Goal: Use online tool/utility: Use online tool/utility

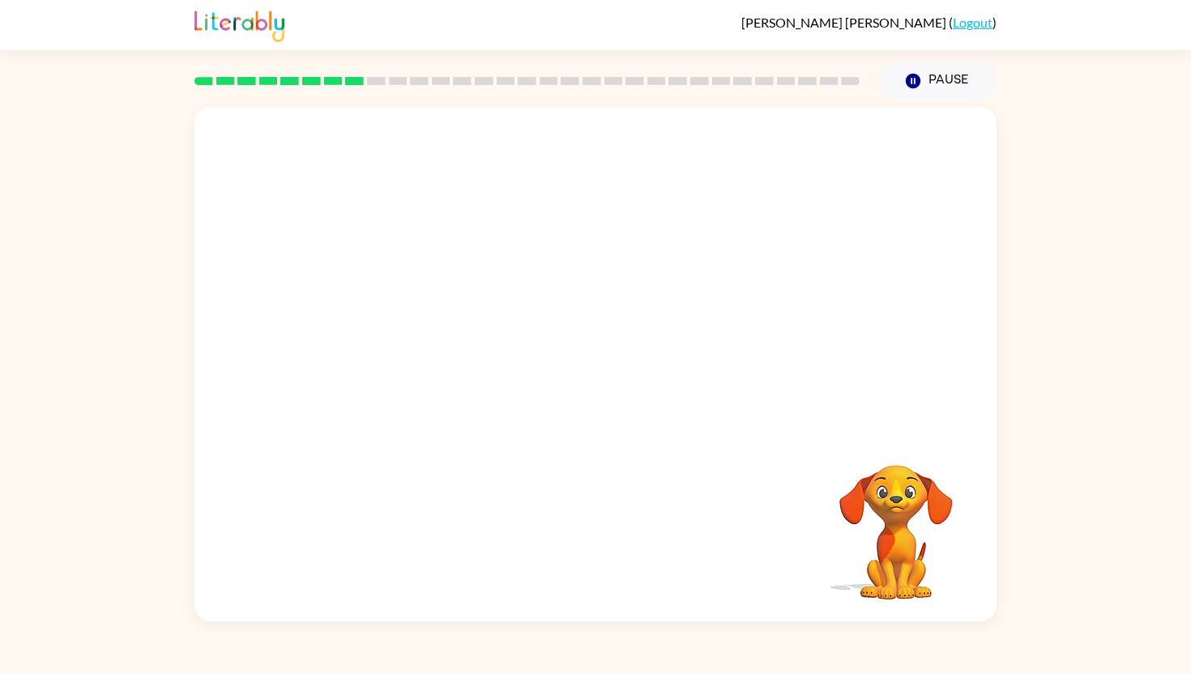
click at [386, 331] on video "Your browser must support playing .mp4 files to use Literably. Please try using…" at bounding box center [595, 269] width 802 height 324
click at [848, 154] on video "Your browser must support playing .mp4 files to use Literably. Please try using…" at bounding box center [595, 269] width 802 height 324
click at [582, 374] on icon "button" at bounding box center [596, 372] width 28 height 28
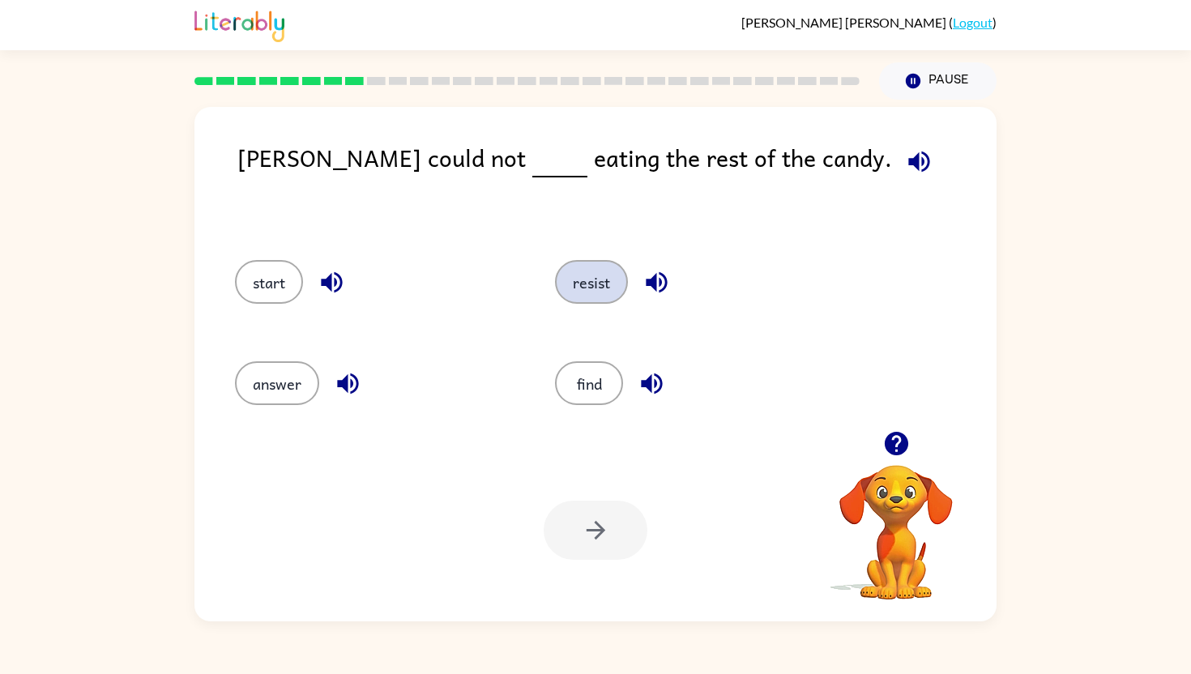
click at [580, 275] on button "resist" at bounding box center [591, 282] width 73 height 44
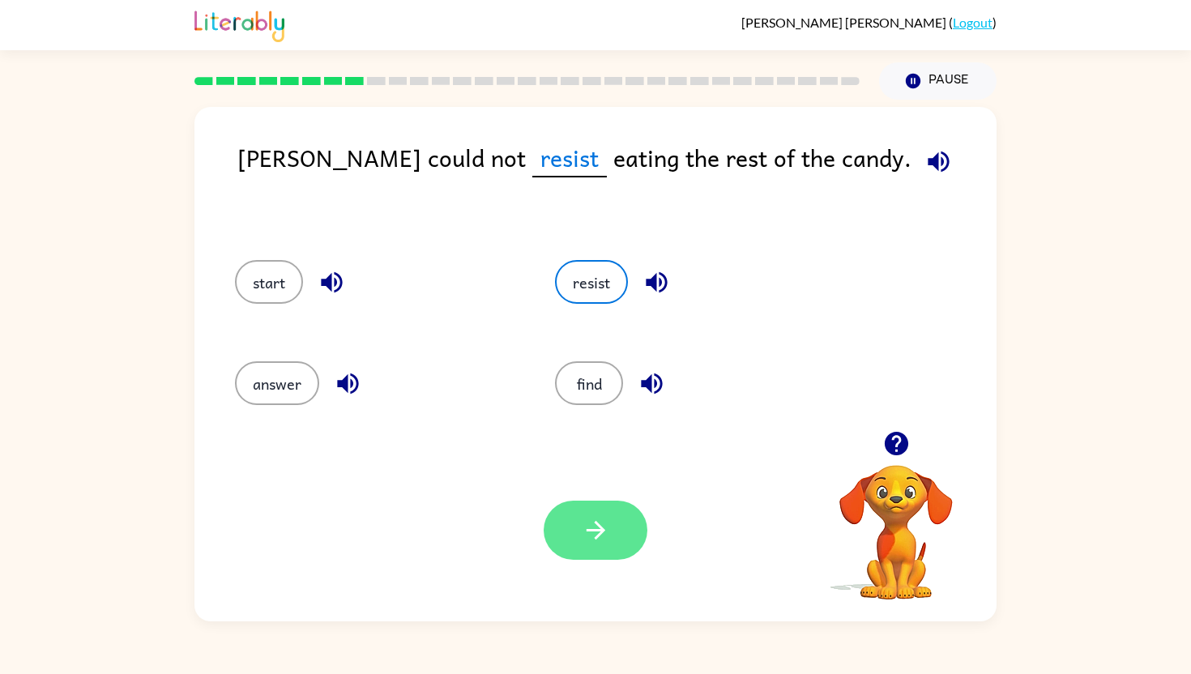
click at [575, 536] on button "button" at bounding box center [596, 530] width 104 height 59
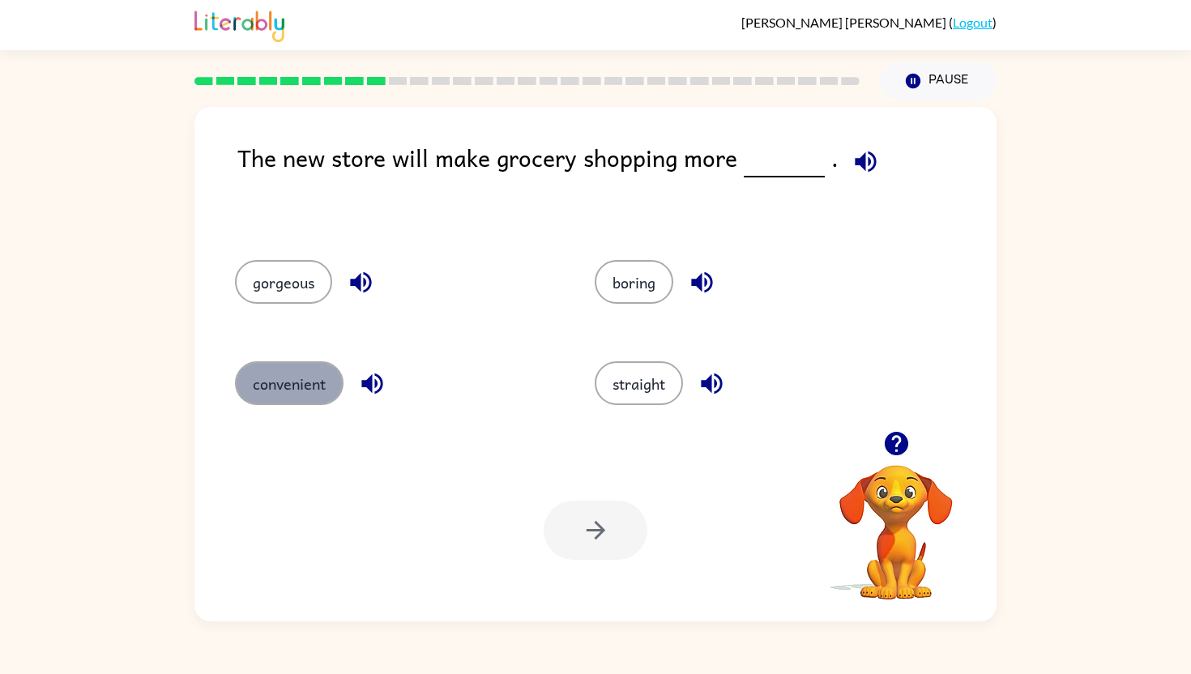
click at [281, 375] on button "convenient" at bounding box center [289, 383] width 109 height 44
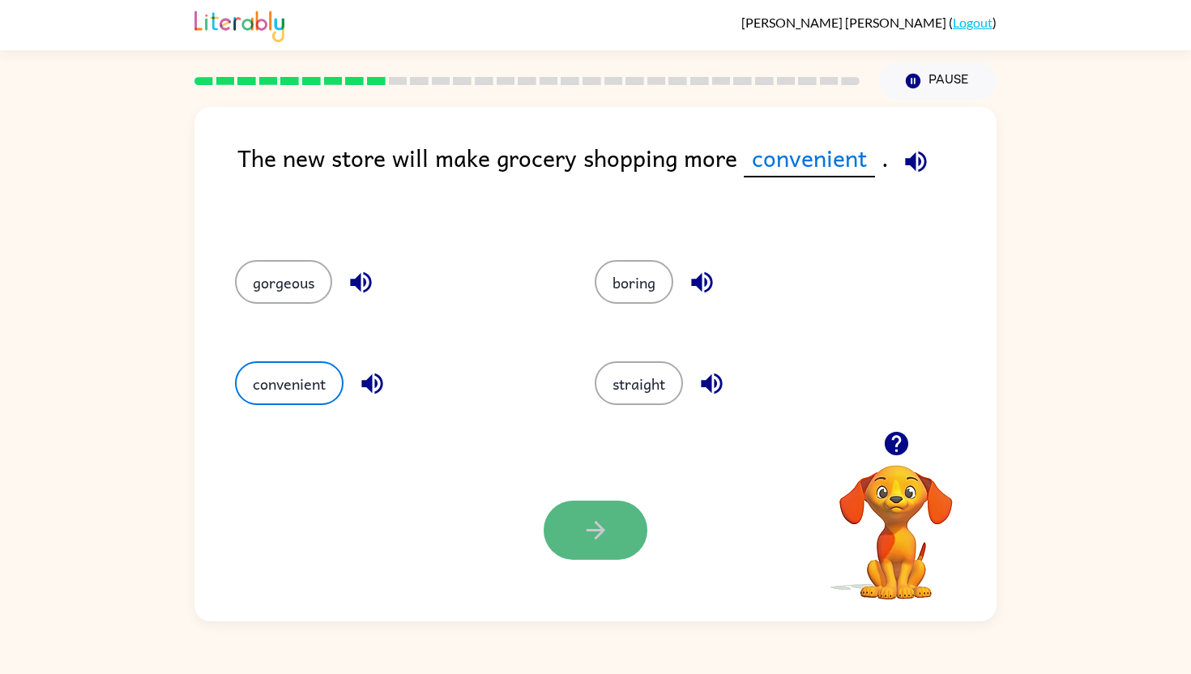
click at [605, 551] on button "button" at bounding box center [596, 530] width 104 height 59
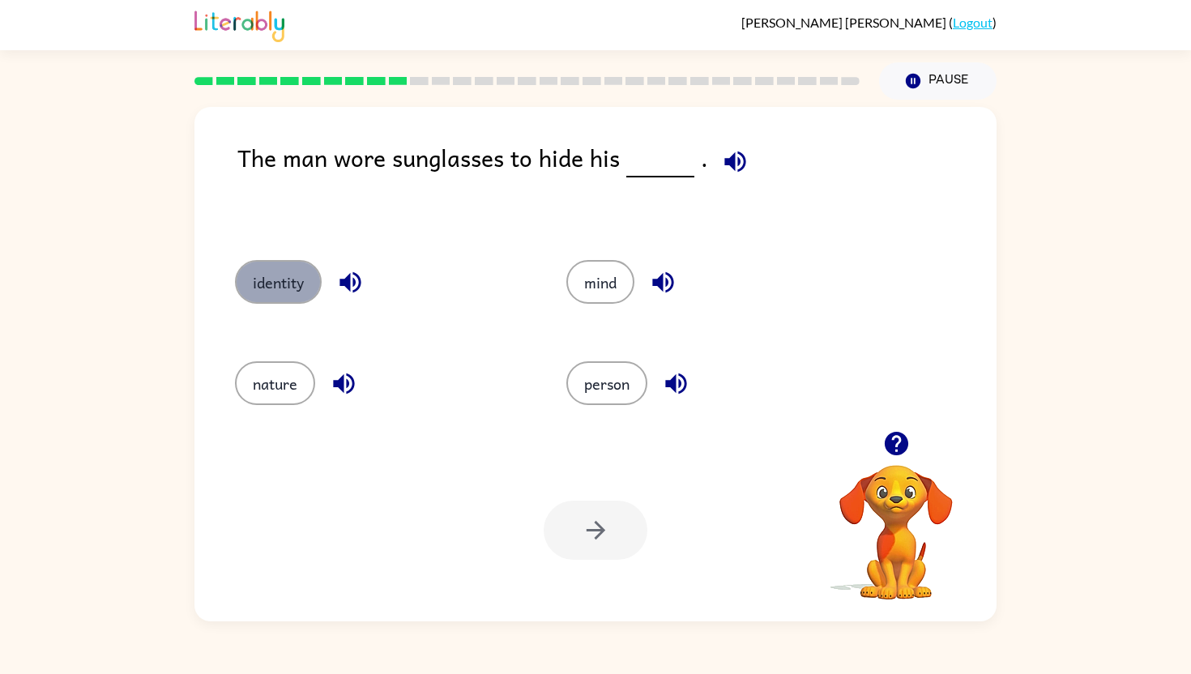
click at [297, 287] on button "identity" at bounding box center [278, 282] width 87 height 44
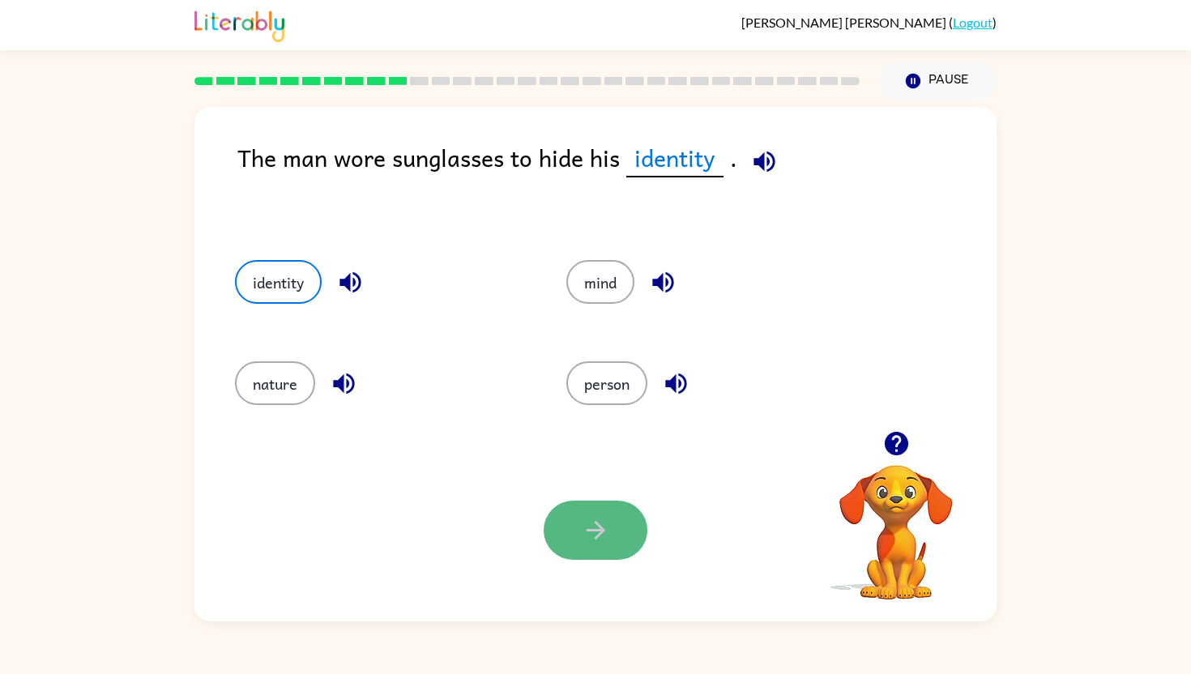
click at [599, 519] on icon "button" at bounding box center [596, 530] width 28 height 28
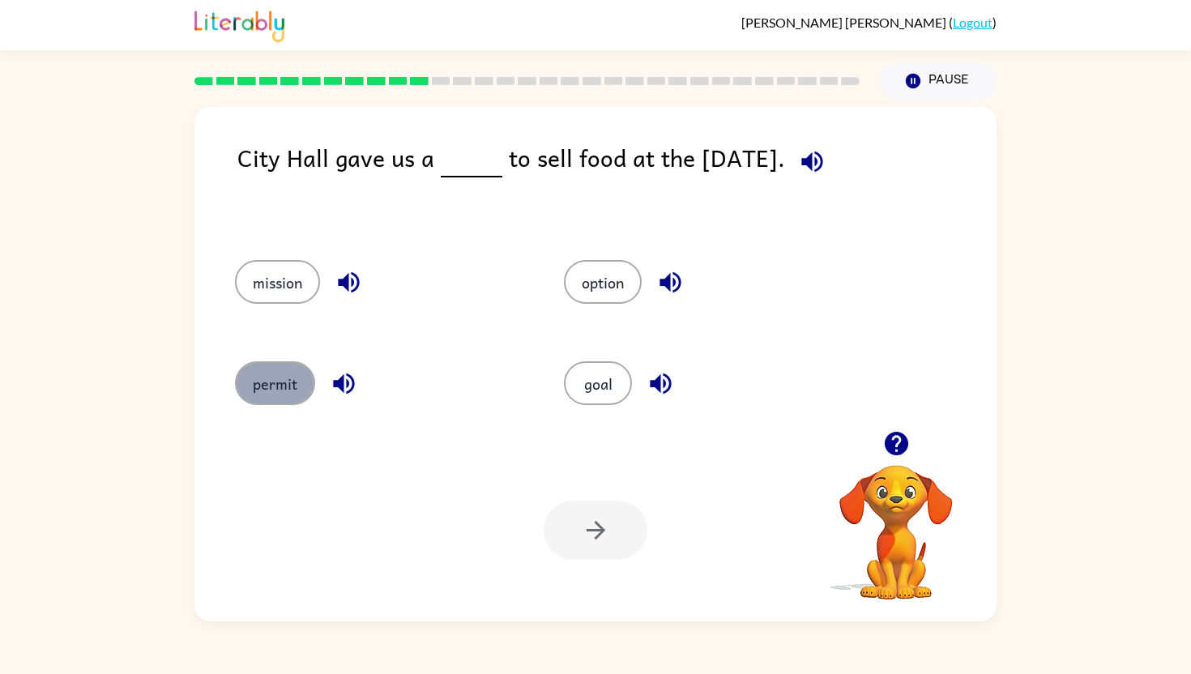
click at [278, 368] on button "permit" at bounding box center [275, 383] width 80 height 44
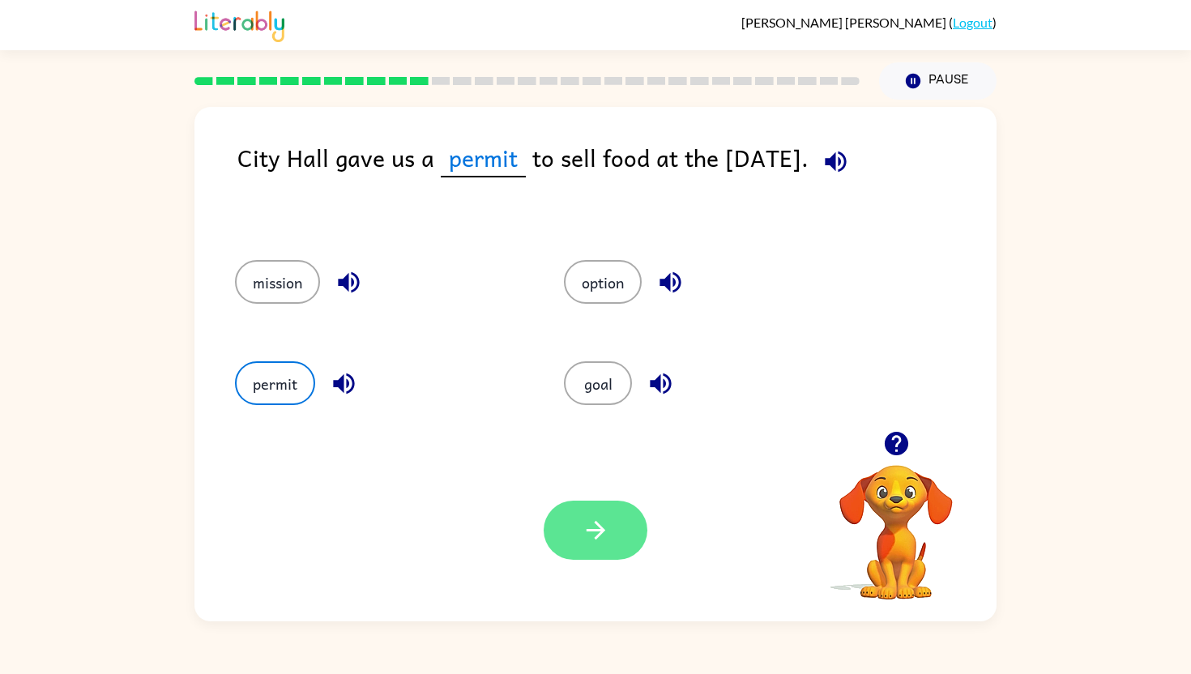
click at [614, 512] on button "button" at bounding box center [596, 530] width 104 height 59
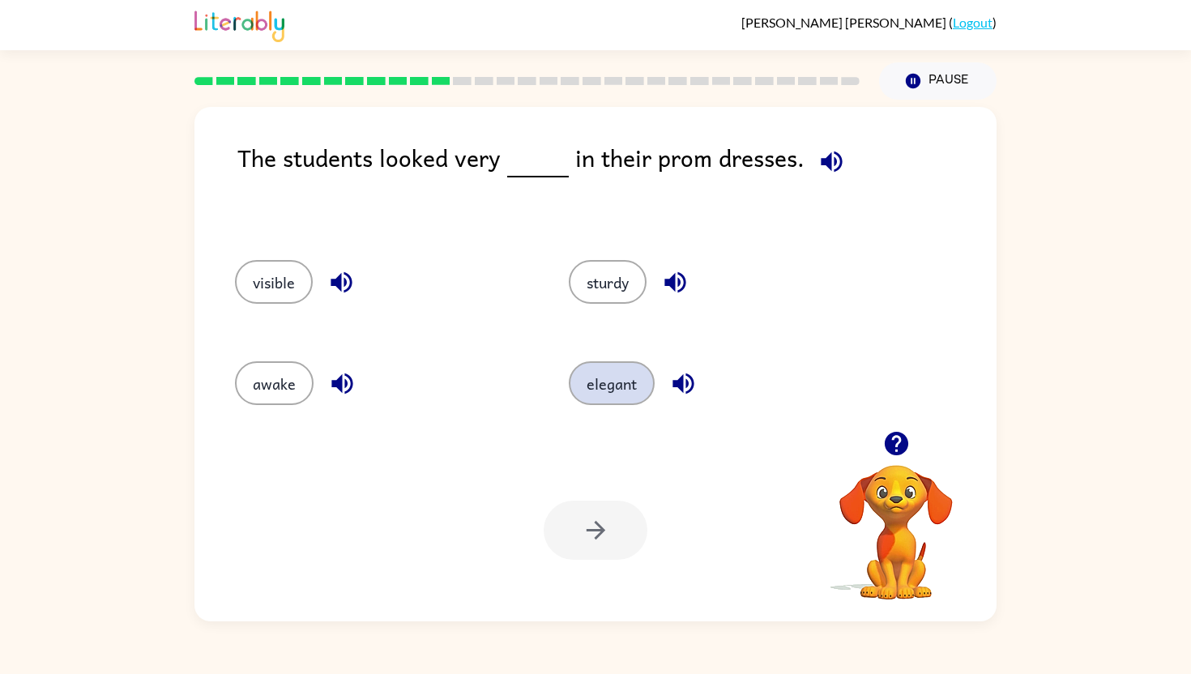
click at [626, 375] on button "elegant" at bounding box center [612, 383] width 86 height 44
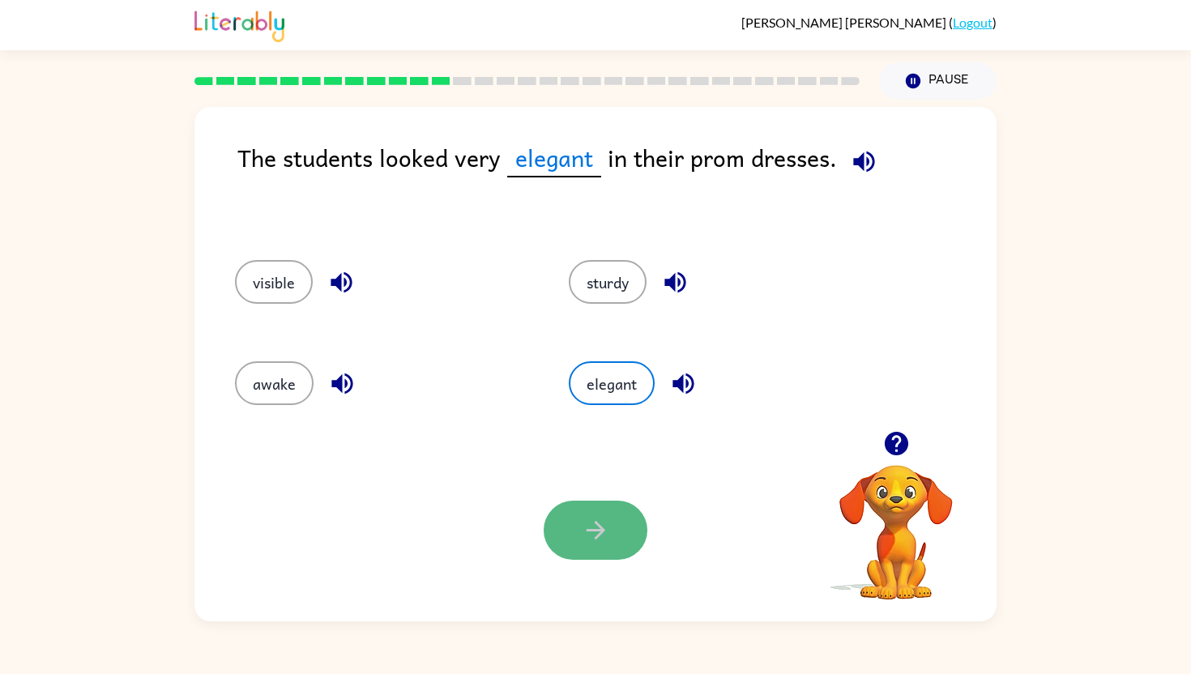
click at [574, 543] on button "button" at bounding box center [596, 530] width 104 height 59
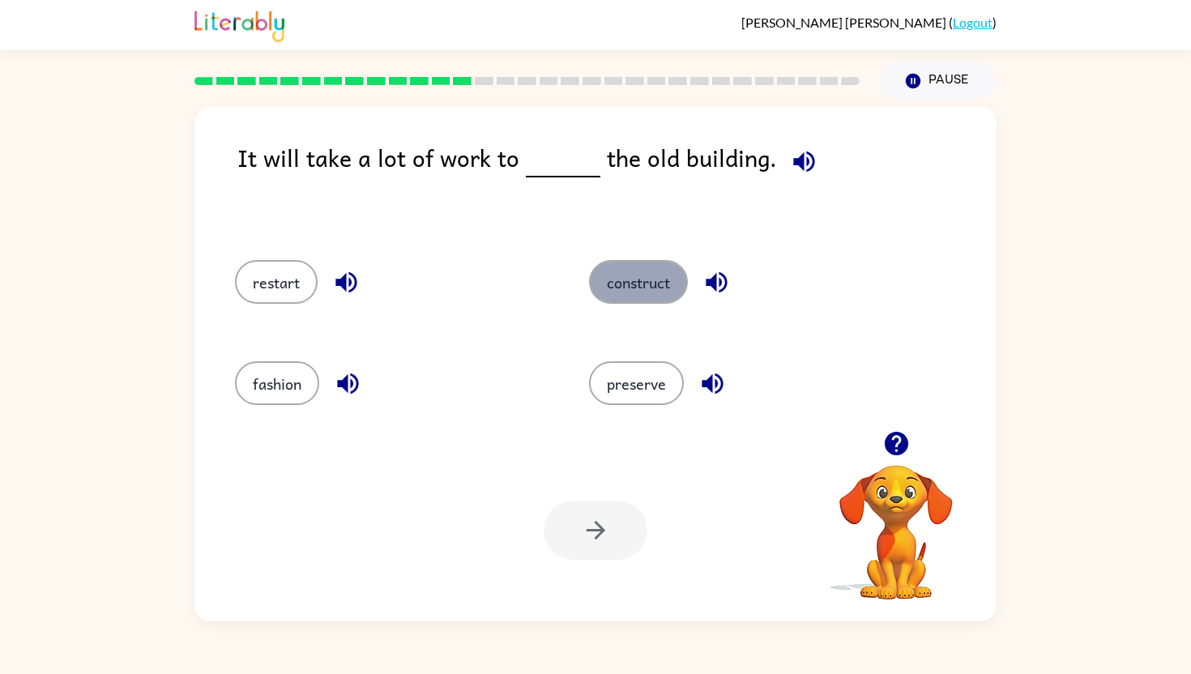
click at [634, 287] on button "construct" at bounding box center [638, 282] width 99 height 44
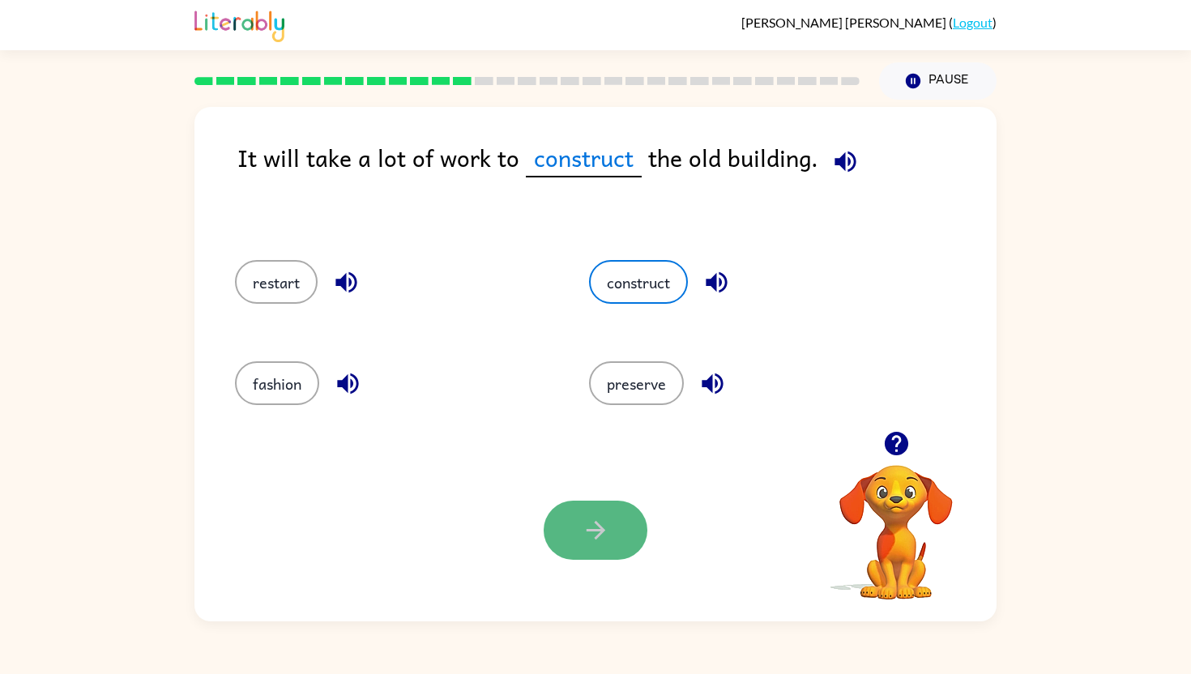
click at [617, 510] on button "button" at bounding box center [596, 530] width 104 height 59
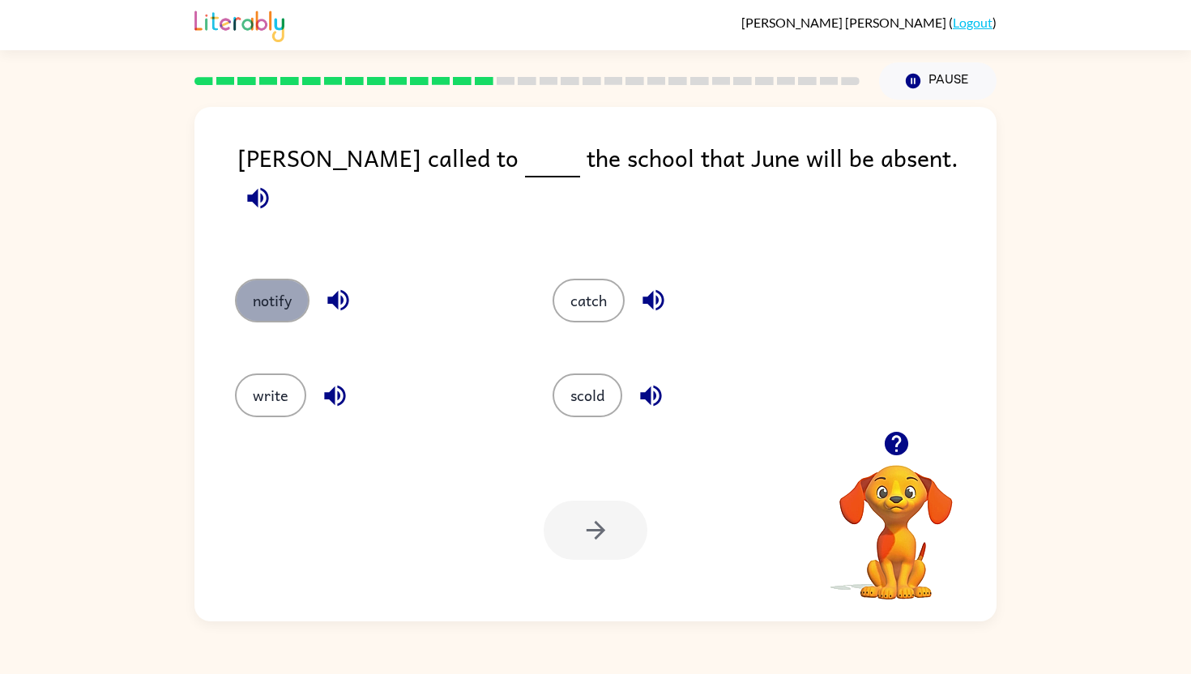
click at [238, 293] on button "notify" at bounding box center [272, 301] width 75 height 44
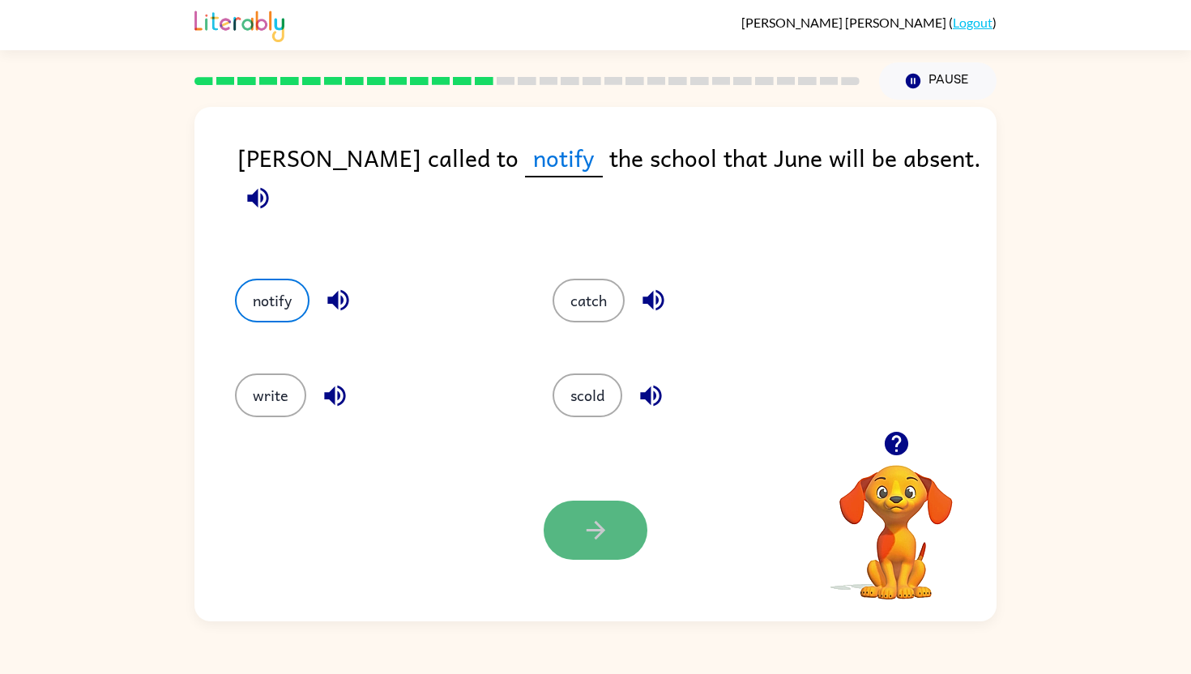
click at [558, 532] on button "button" at bounding box center [596, 530] width 104 height 59
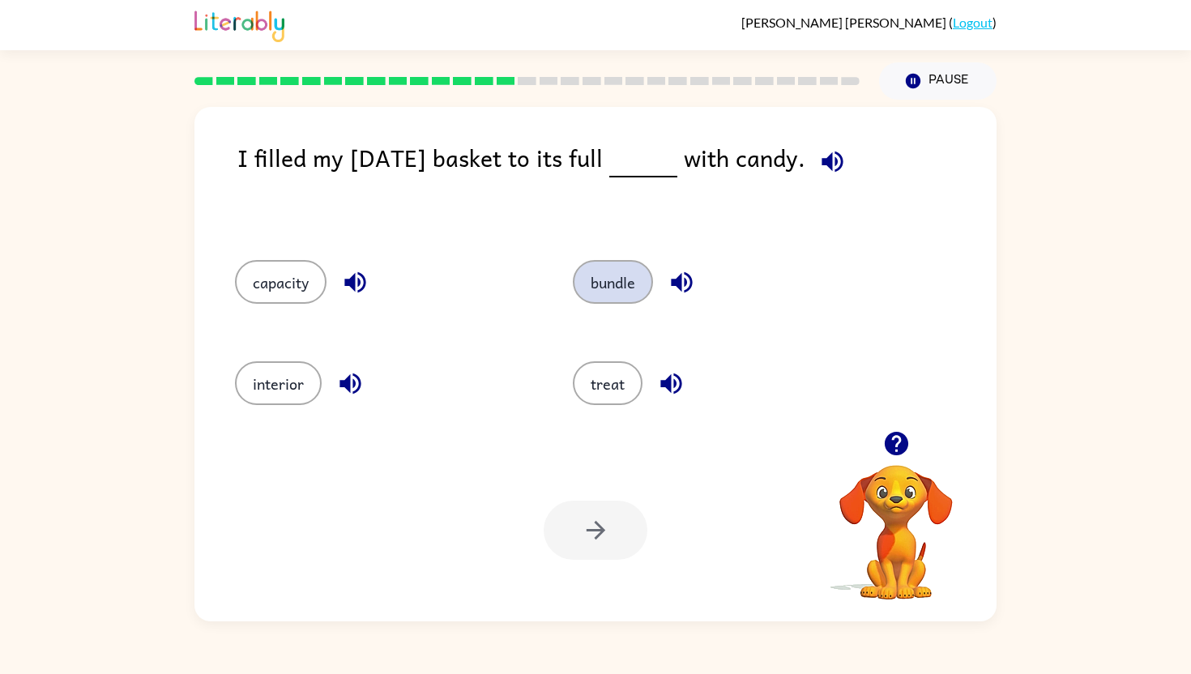
click at [614, 290] on button "bundle" at bounding box center [613, 282] width 80 height 44
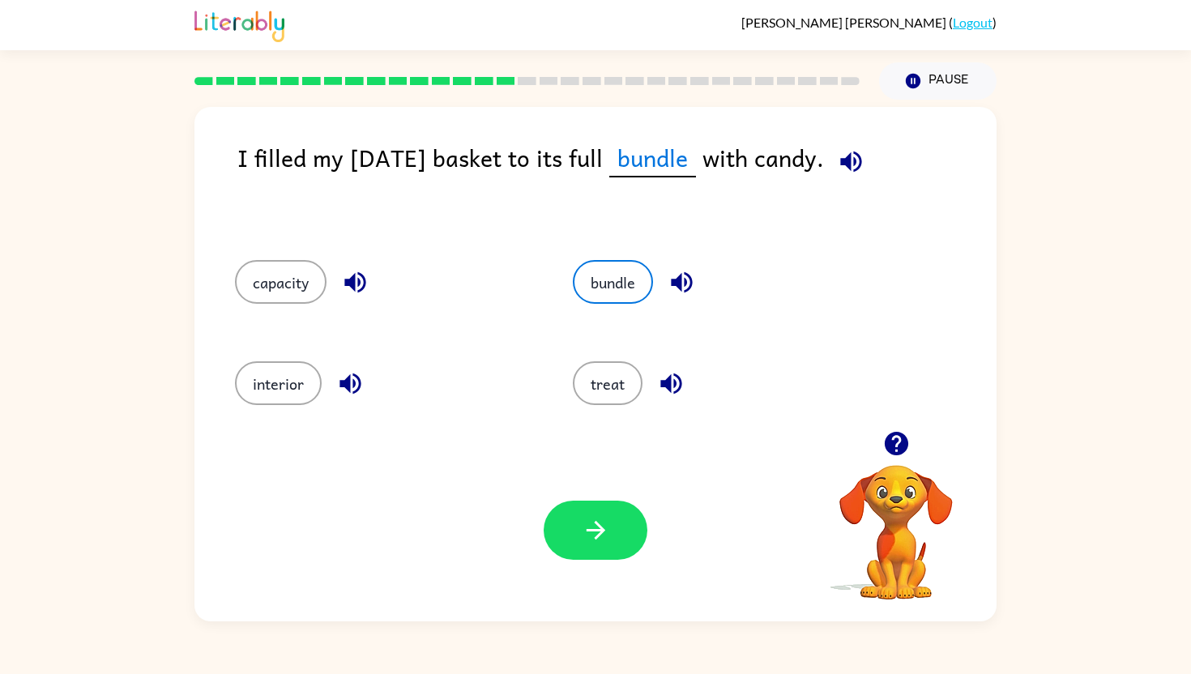
click at [591, 537] on icon "button" at bounding box center [596, 530] width 28 height 28
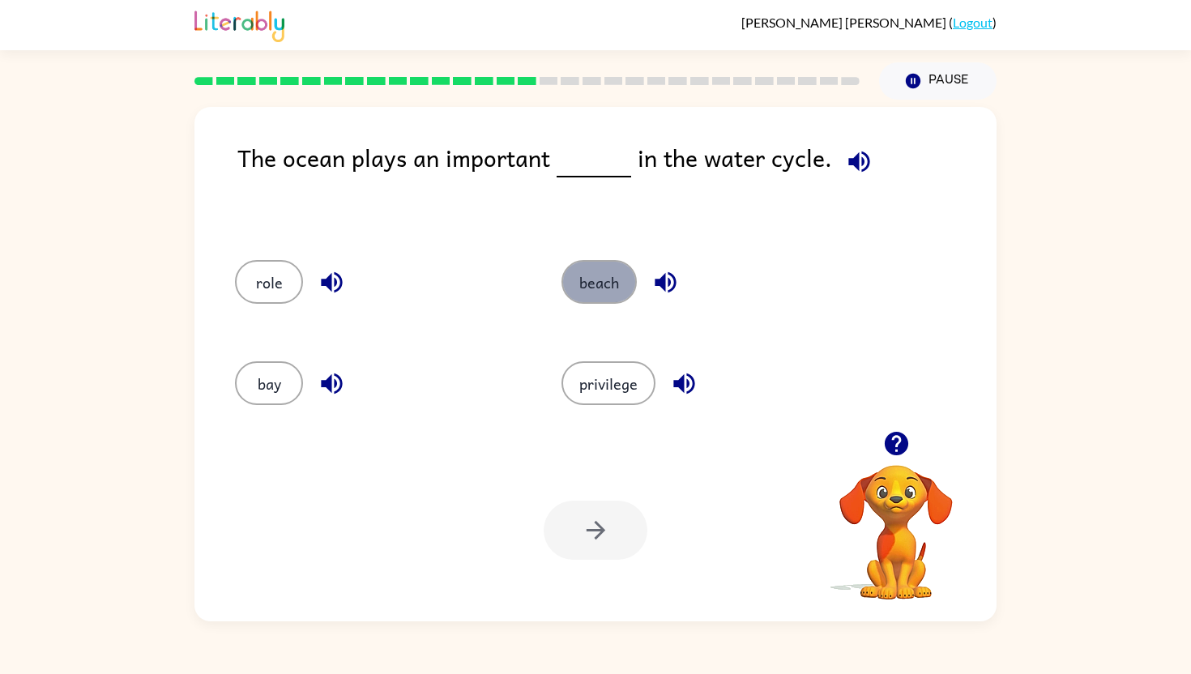
click at [585, 271] on button "beach" at bounding box center [599, 282] width 75 height 44
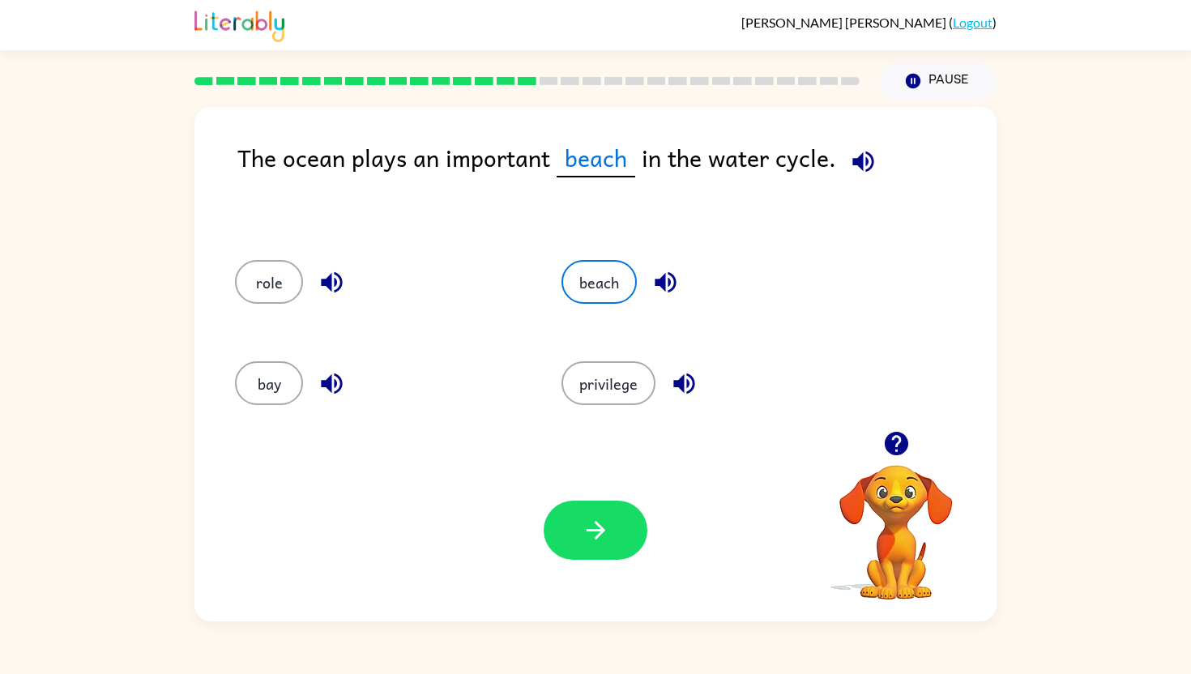
click at [587, 569] on div "Your browser must support playing .mp4 files to use Literably. Please try using…" at bounding box center [595, 530] width 802 height 182
click at [578, 557] on button "button" at bounding box center [596, 530] width 104 height 59
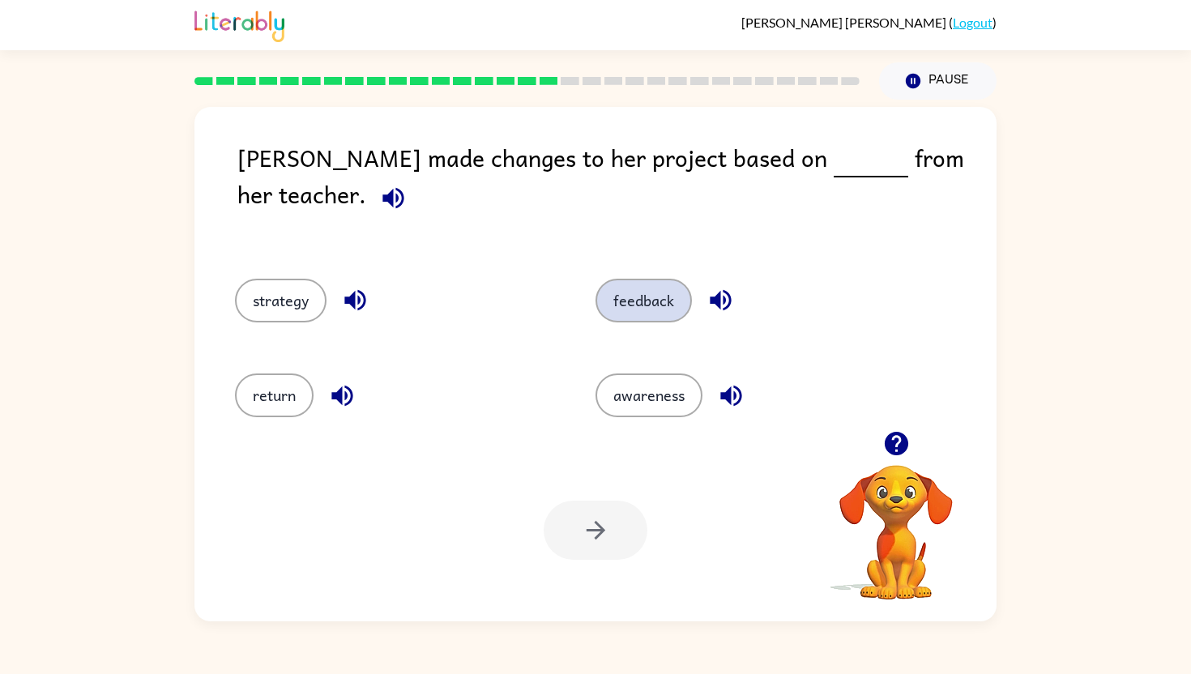
click at [650, 279] on button "feedback" at bounding box center [644, 301] width 96 height 44
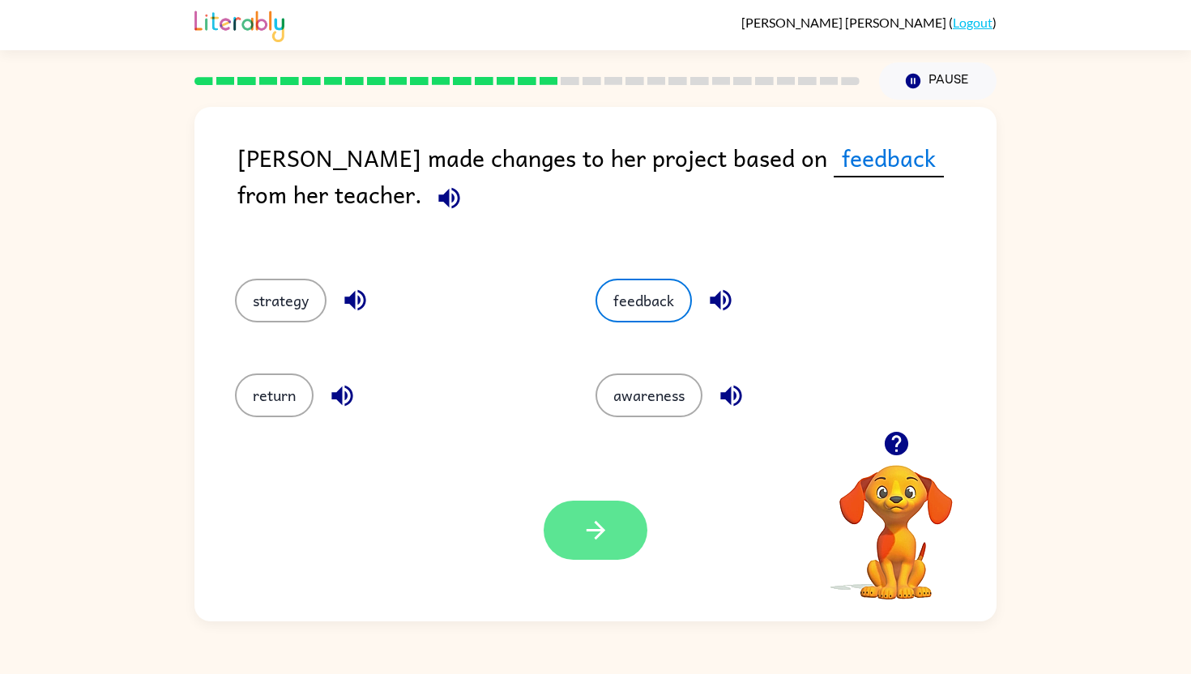
click at [573, 514] on button "button" at bounding box center [596, 530] width 104 height 59
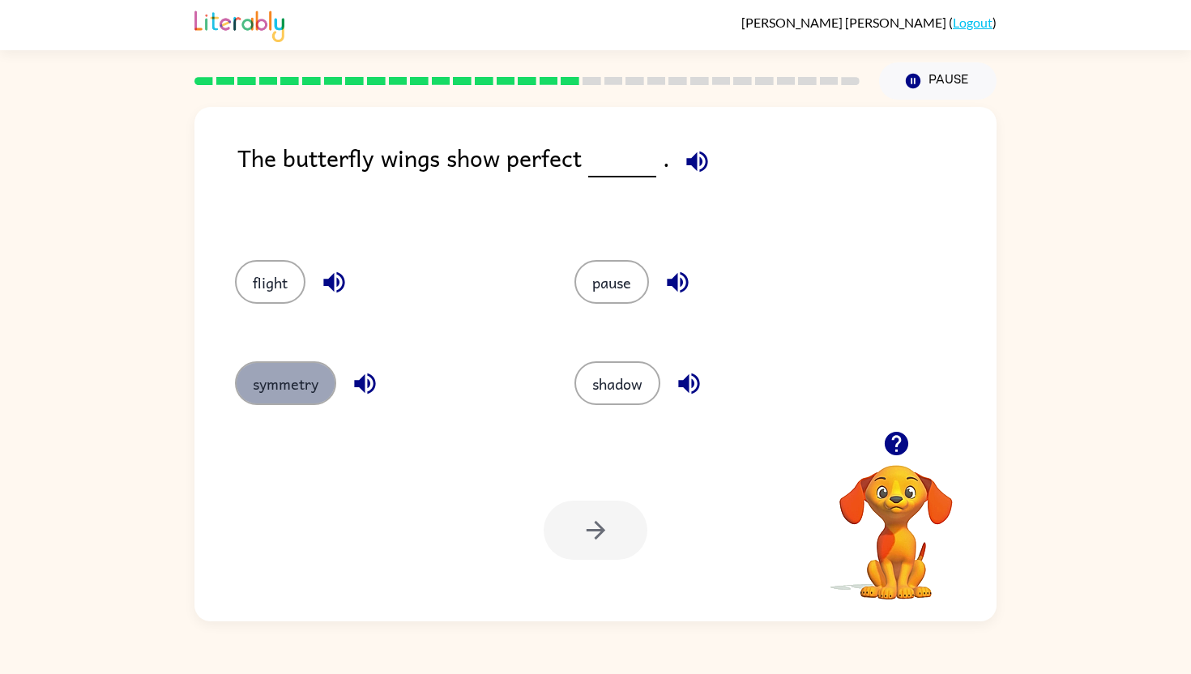
click at [287, 384] on button "symmetry" at bounding box center [285, 383] width 101 height 44
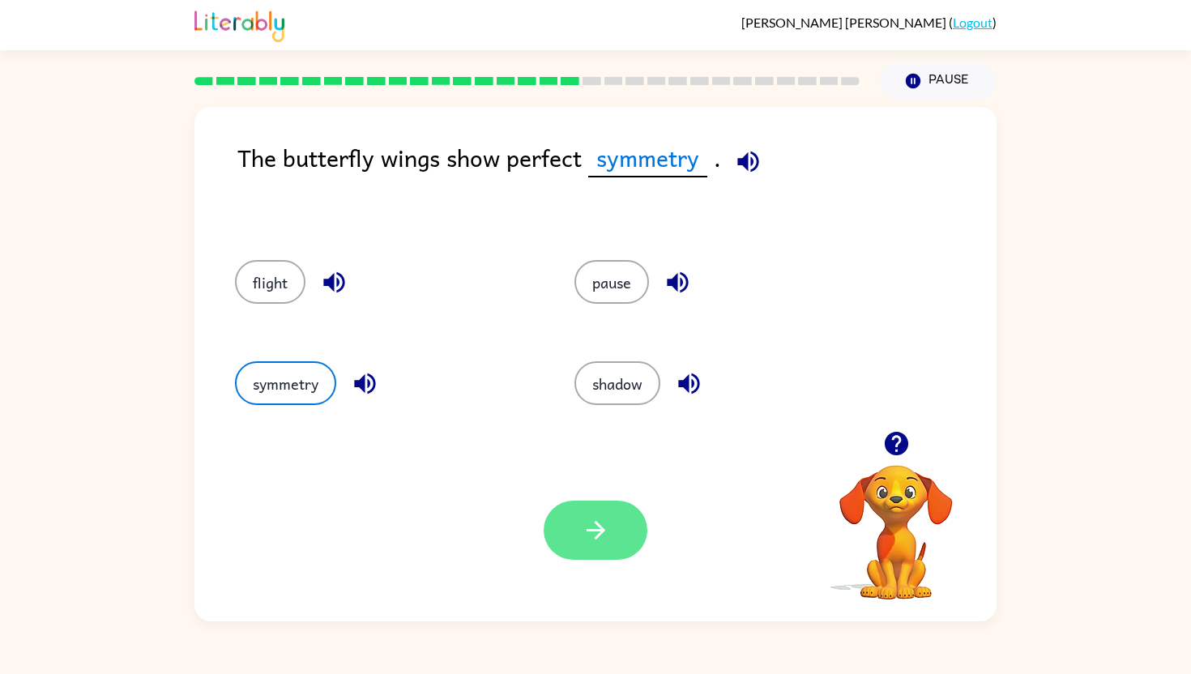
click at [586, 509] on button "button" at bounding box center [596, 530] width 104 height 59
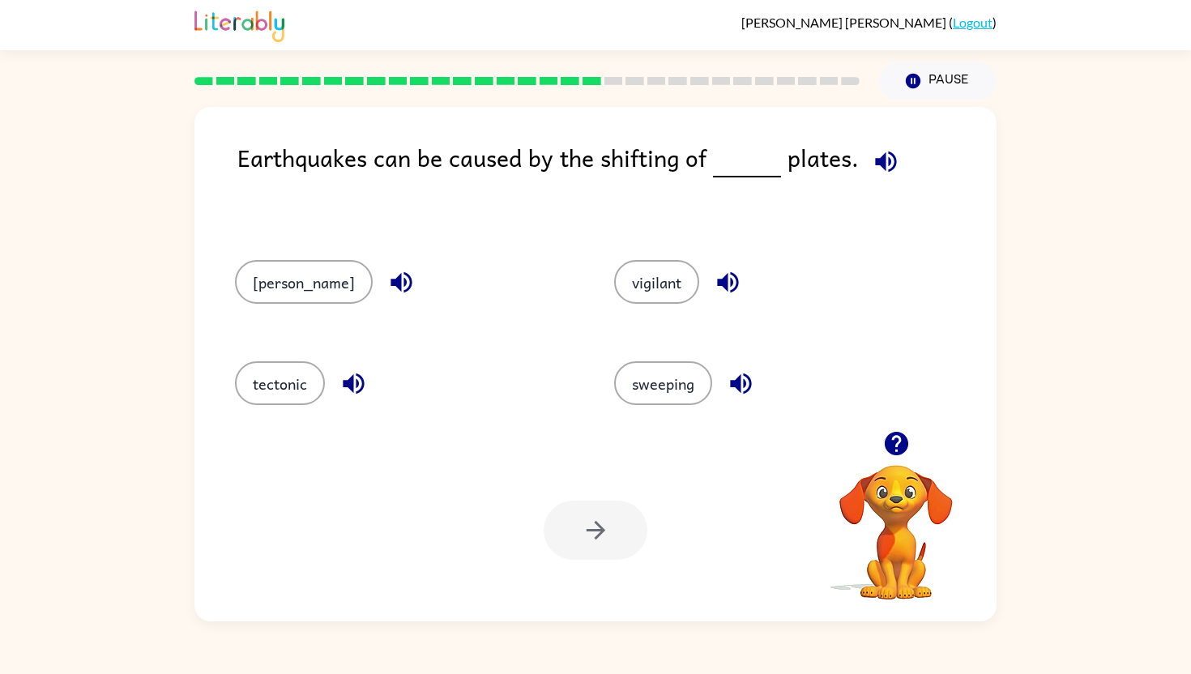
click at [714, 278] on icon "button" at bounding box center [728, 282] width 28 height 28
click at [730, 379] on icon "button" at bounding box center [740, 384] width 21 height 21
click at [351, 379] on icon "button" at bounding box center [353, 384] width 21 height 21
click at [387, 281] on icon "button" at bounding box center [401, 282] width 28 height 28
click at [353, 381] on icon "button" at bounding box center [353, 384] width 21 height 21
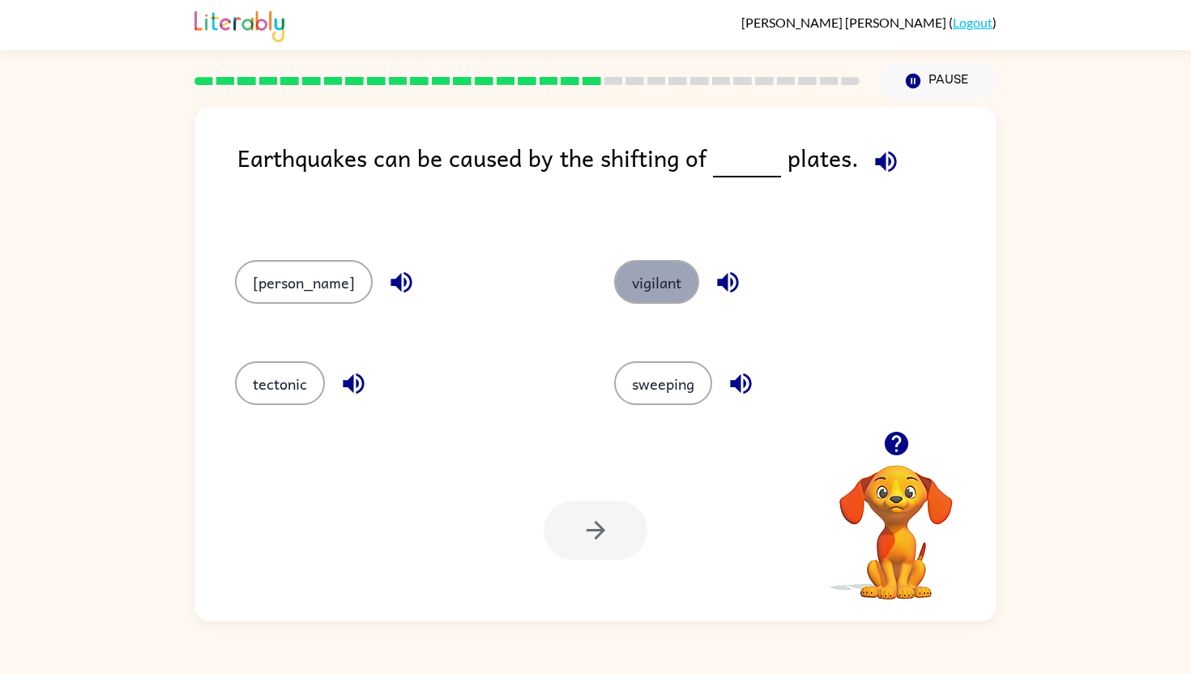
click at [614, 288] on button "vigilant" at bounding box center [656, 282] width 85 height 44
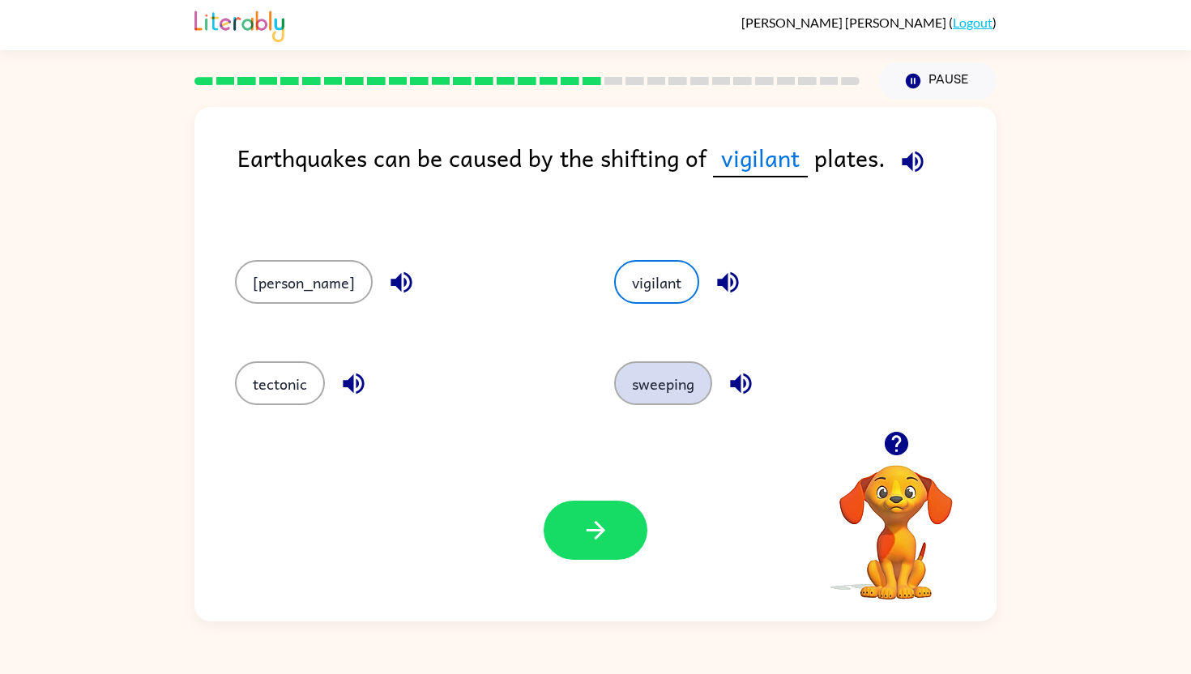
click at [644, 377] on button "sweeping" at bounding box center [663, 383] width 98 height 44
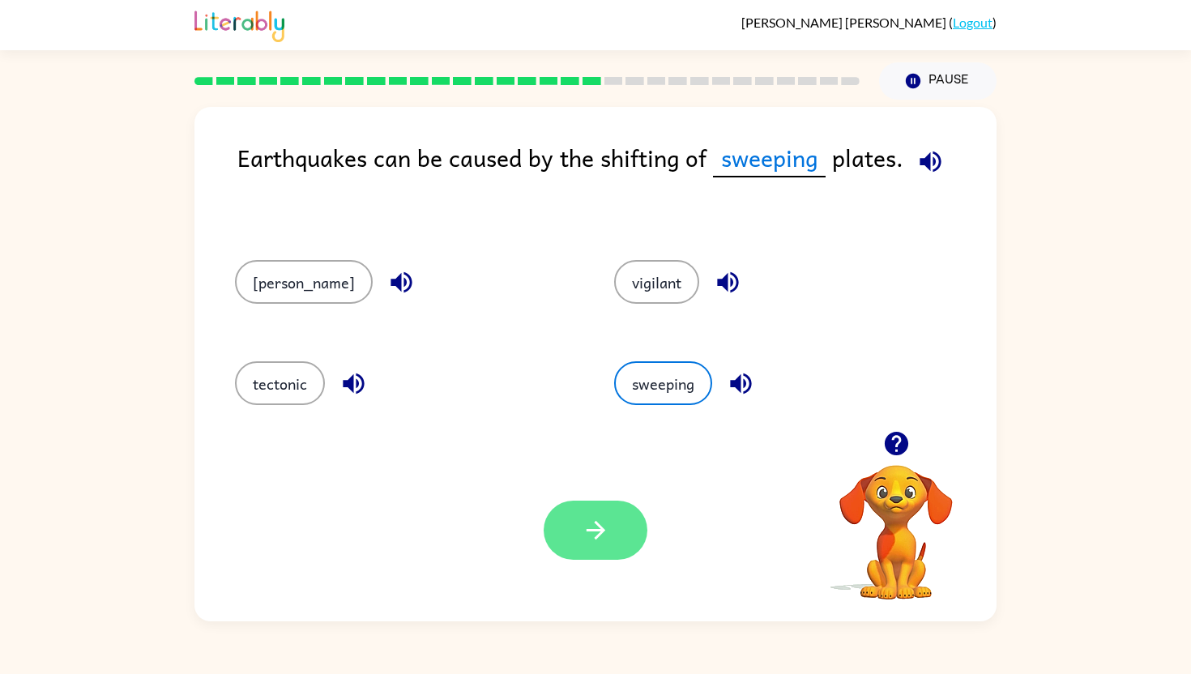
click at [587, 528] on icon "button" at bounding box center [596, 530] width 28 height 28
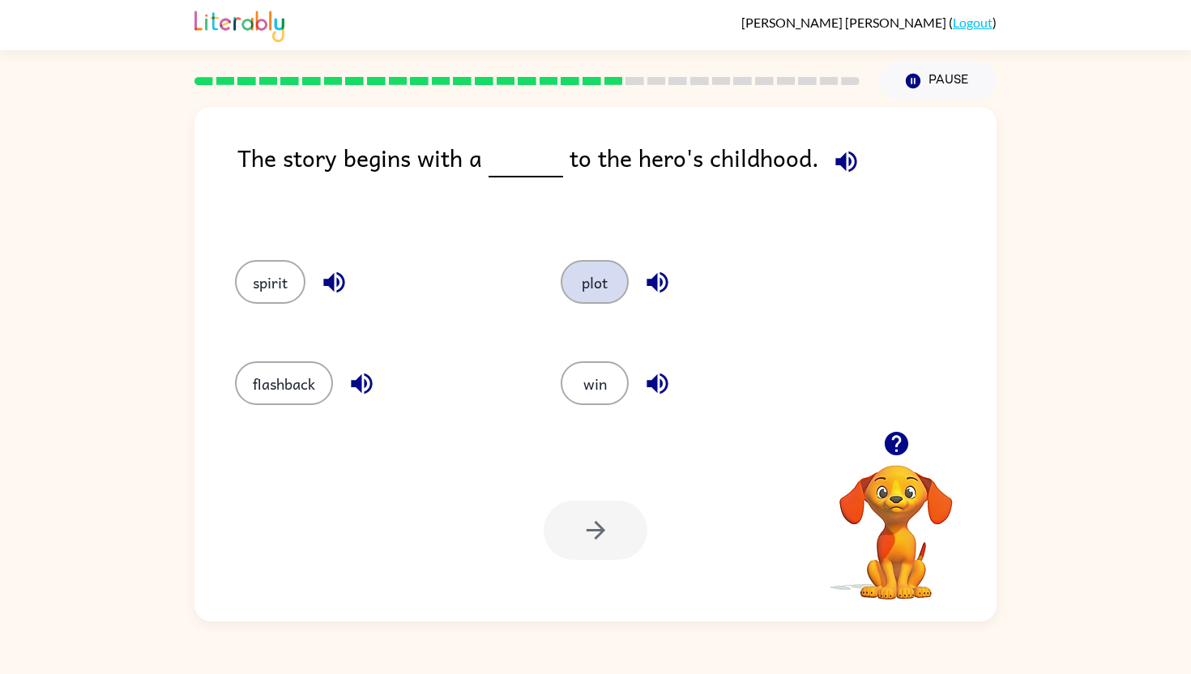
click at [579, 284] on button "plot" at bounding box center [595, 282] width 68 height 44
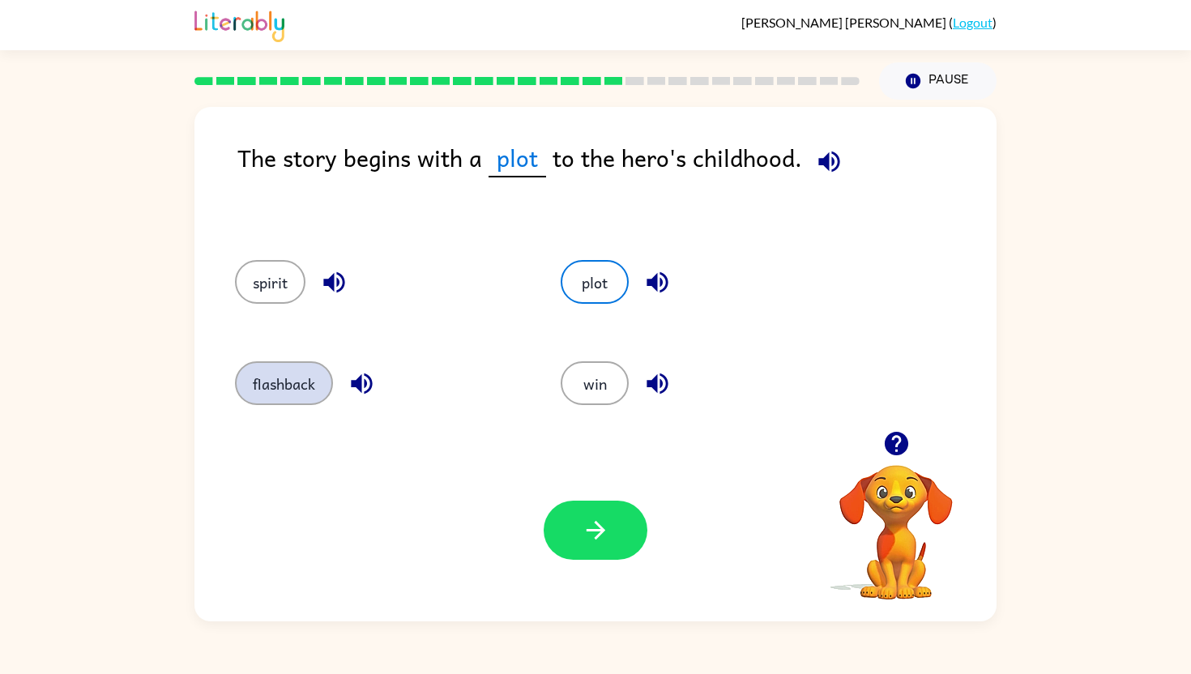
click at [257, 393] on button "flashback" at bounding box center [284, 383] width 98 height 44
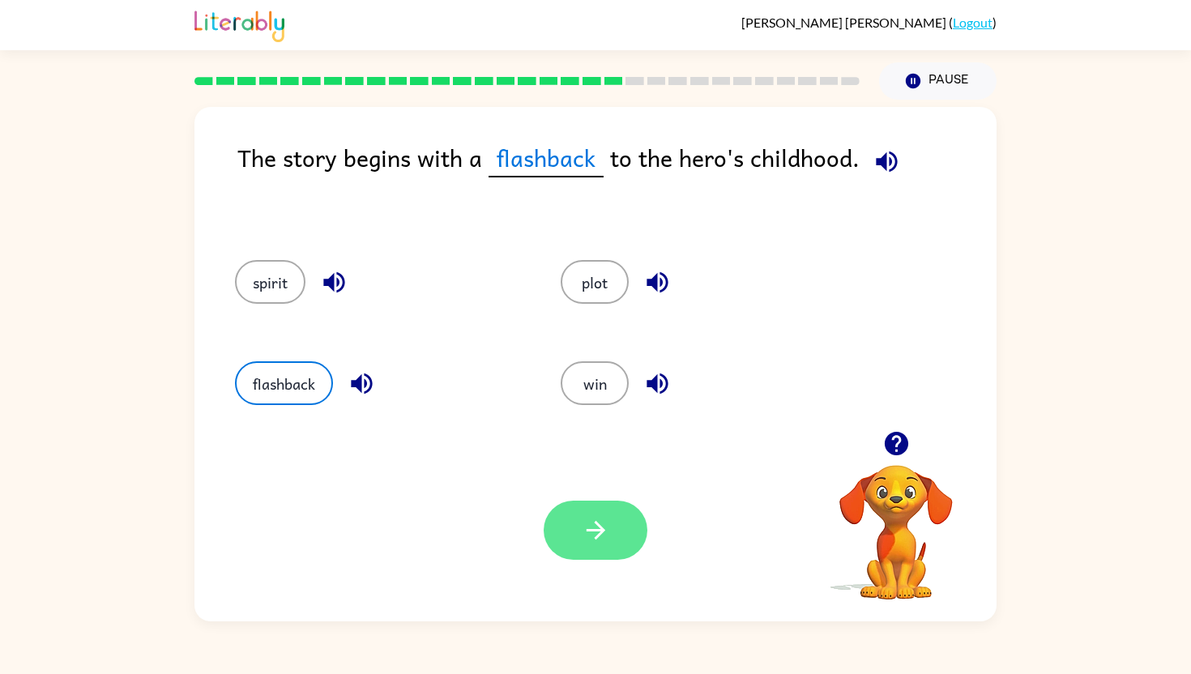
click at [592, 525] on icon "button" at bounding box center [596, 530] width 28 height 28
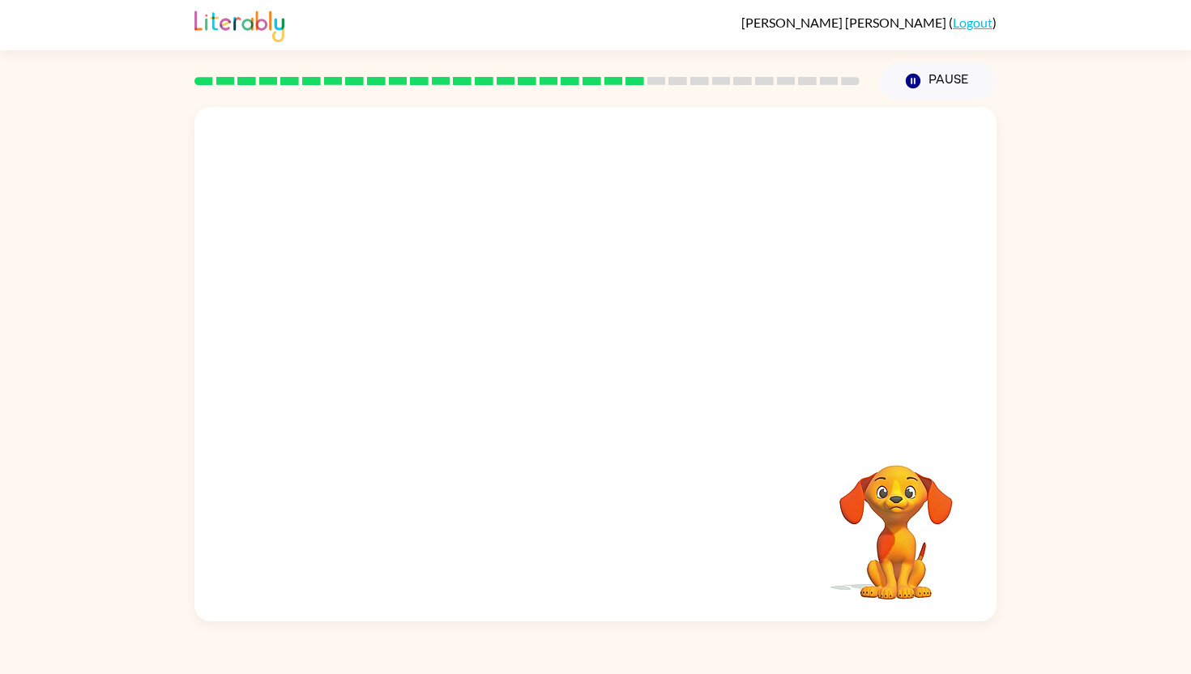
click at [419, 375] on video "Your browser must support playing .mp4 files to use Literably. Please try using…" at bounding box center [595, 269] width 802 height 324
click at [598, 366] on div at bounding box center [596, 372] width 104 height 59
click at [593, 389] on button "button" at bounding box center [596, 372] width 104 height 59
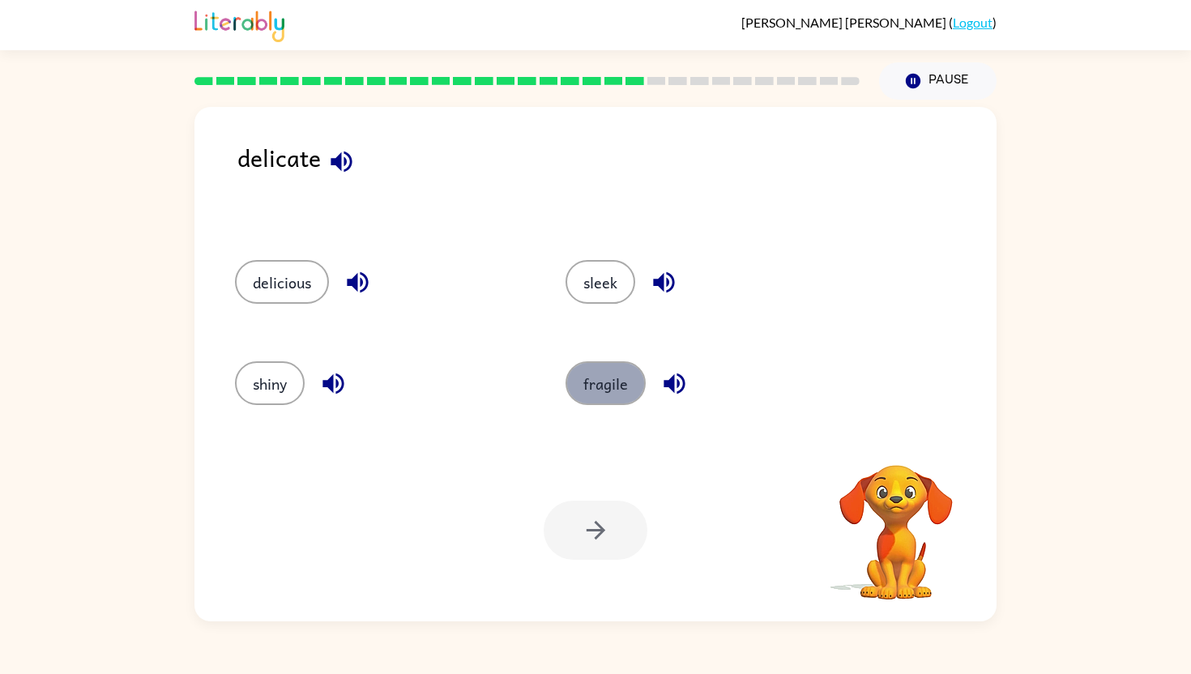
click at [596, 404] on button "fragile" at bounding box center [606, 383] width 80 height 44
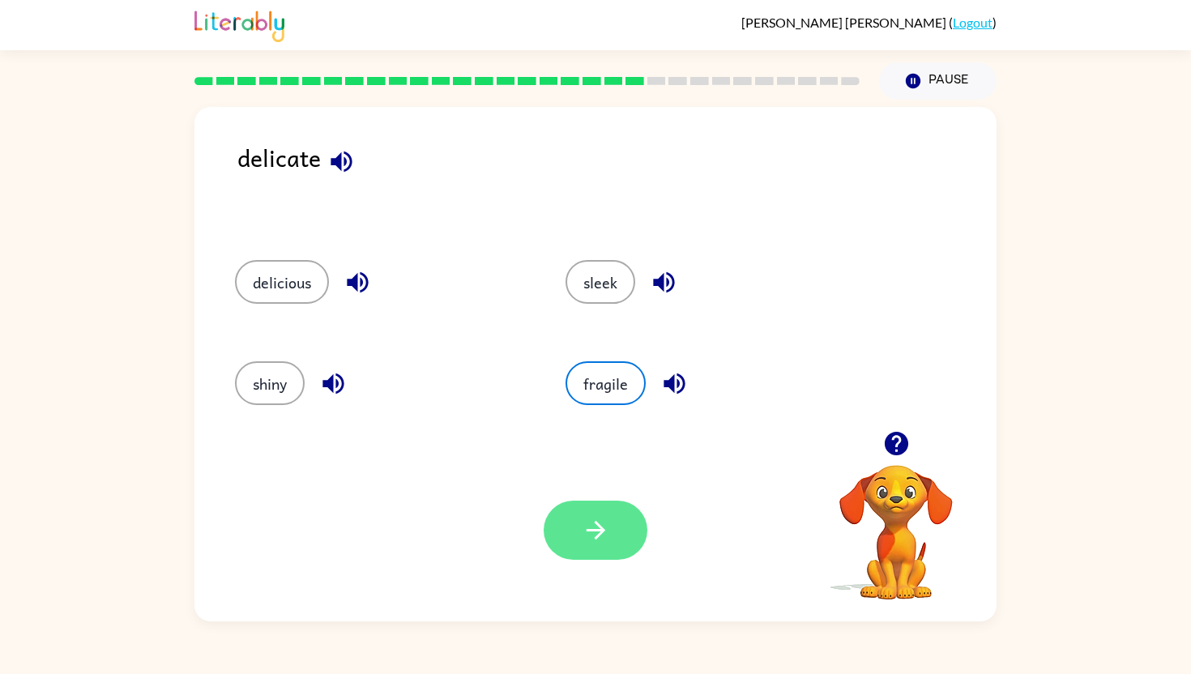
click at [592, 512] on button "button" at bounding box center [596, 530] width 104 height 59
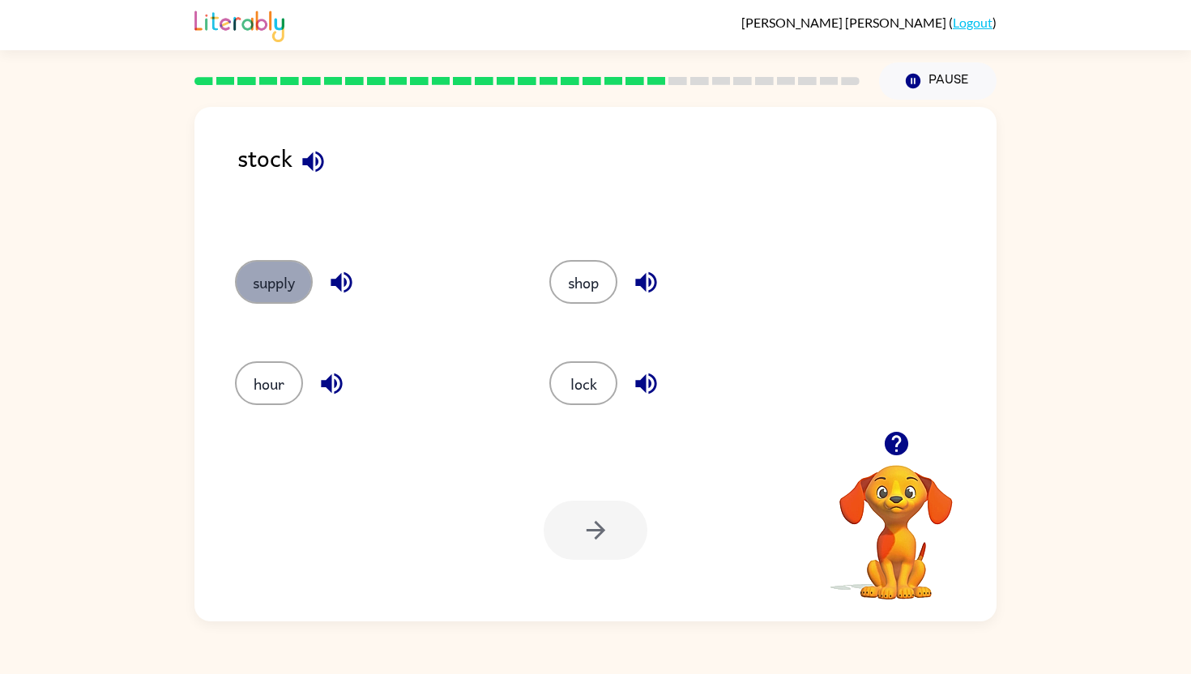
click at [295, 273] on button "supply" at bounding box center [274, 282] width 78 height 44
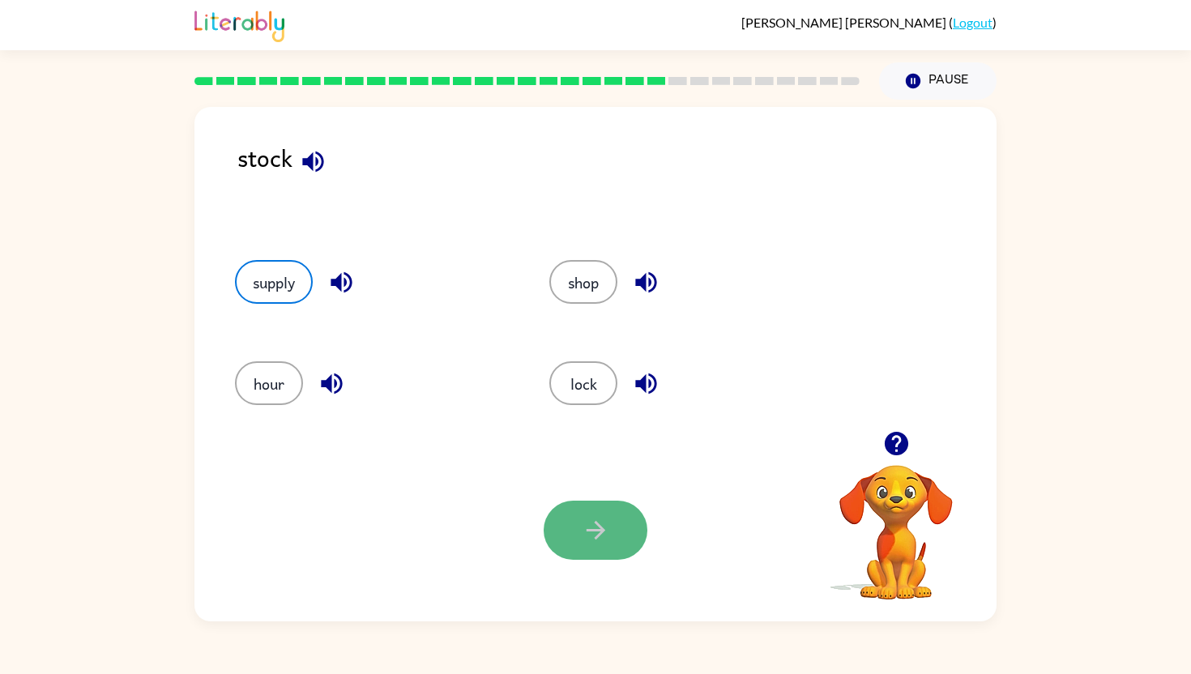
click at [615, 524] on button "button" at bounding box center [596, 530] width 104 height 59
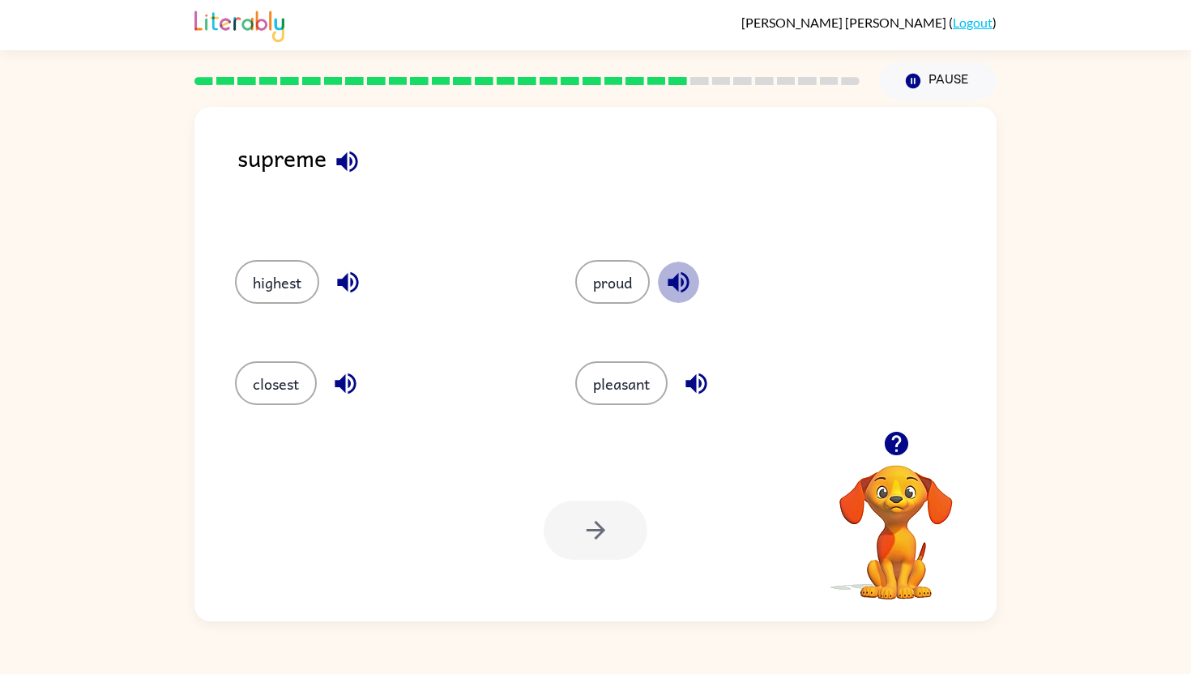
click at [681, 272] on icon "button" at bounding box center [678, 282] width 28 height 28
click at [715, 386] on button "button" at bounding box center [696, 383] width 41 height 41
click at [343, 376] on icon "button" at bounding box center [345, 384] width 28 height 28
click at [353, 272] on icon "button" at bounding box center [348, 282] width 28 height 28
click at [614, 379] on button "pleasant" at bounding box center [621, 383] width 92 height 44
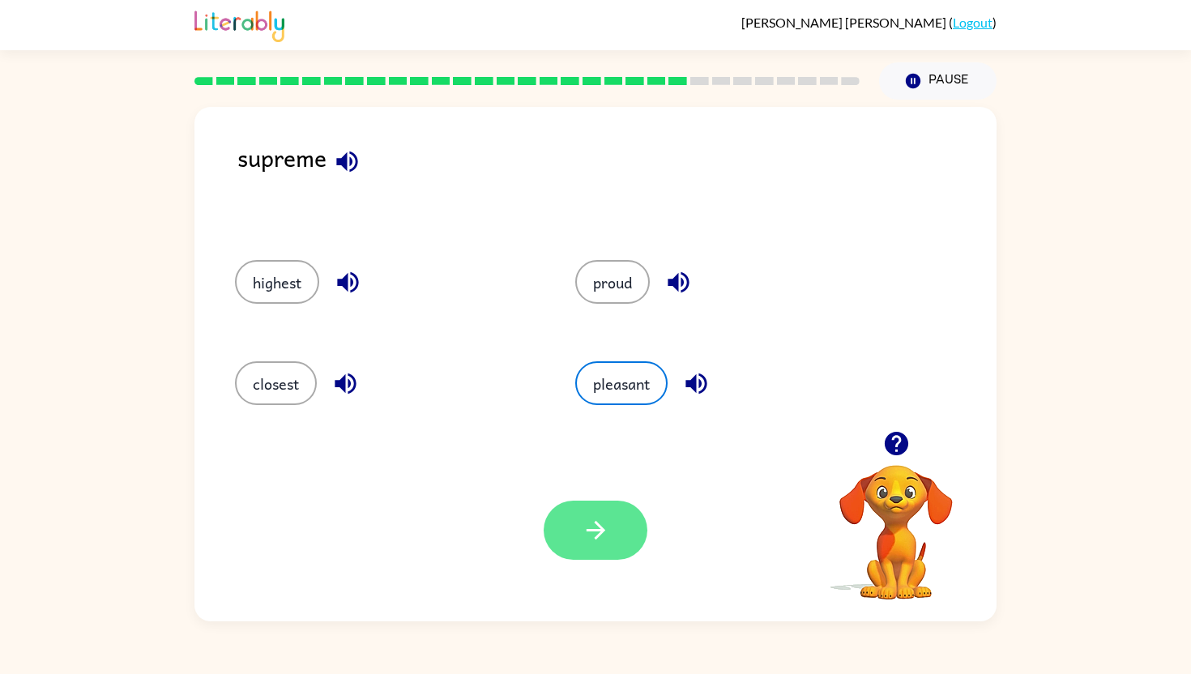
click at [583, 533] on icon "button" at bounding box center [596, 530] width 28 height 28
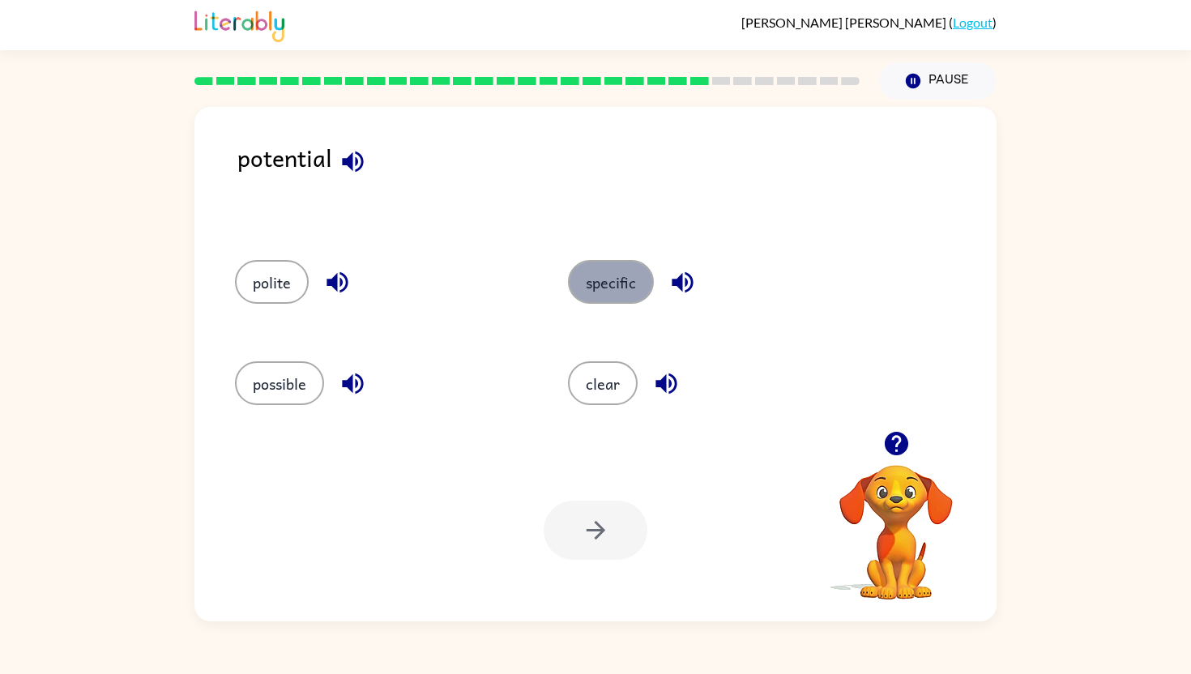
click at [574, 274] on button "specific" at bounding box center [611, 282] width 86 height 44
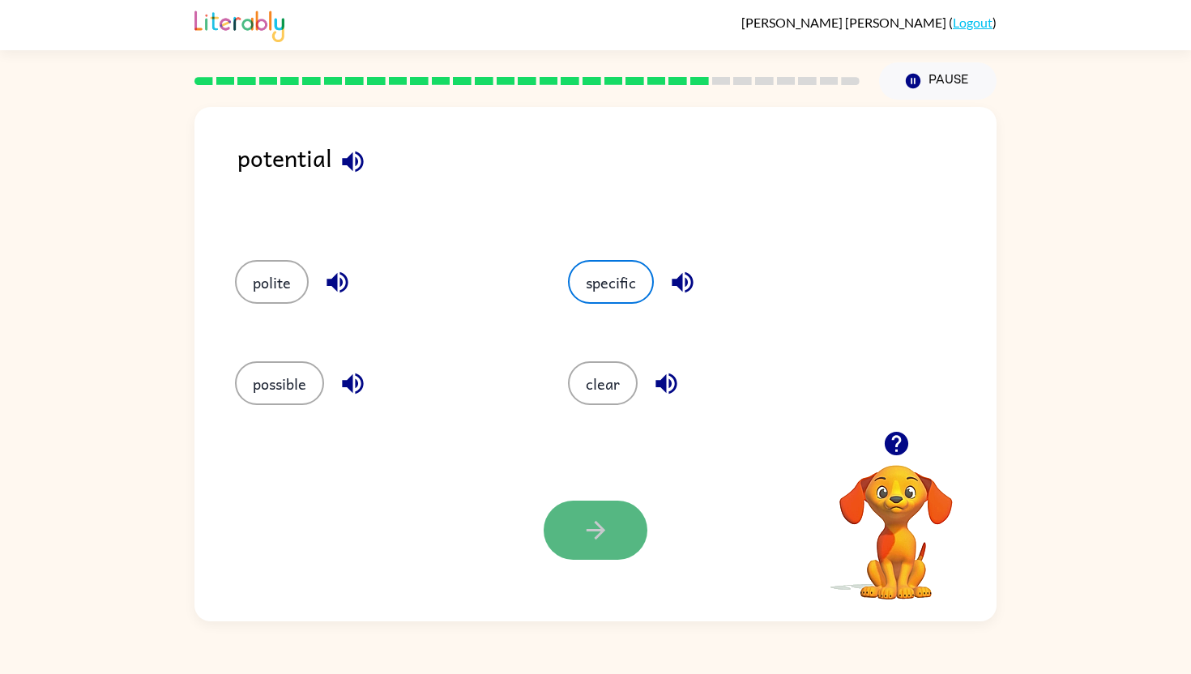
click at [608, 538] on icon "button" at bounding box center [596, 530] width 28 height 28
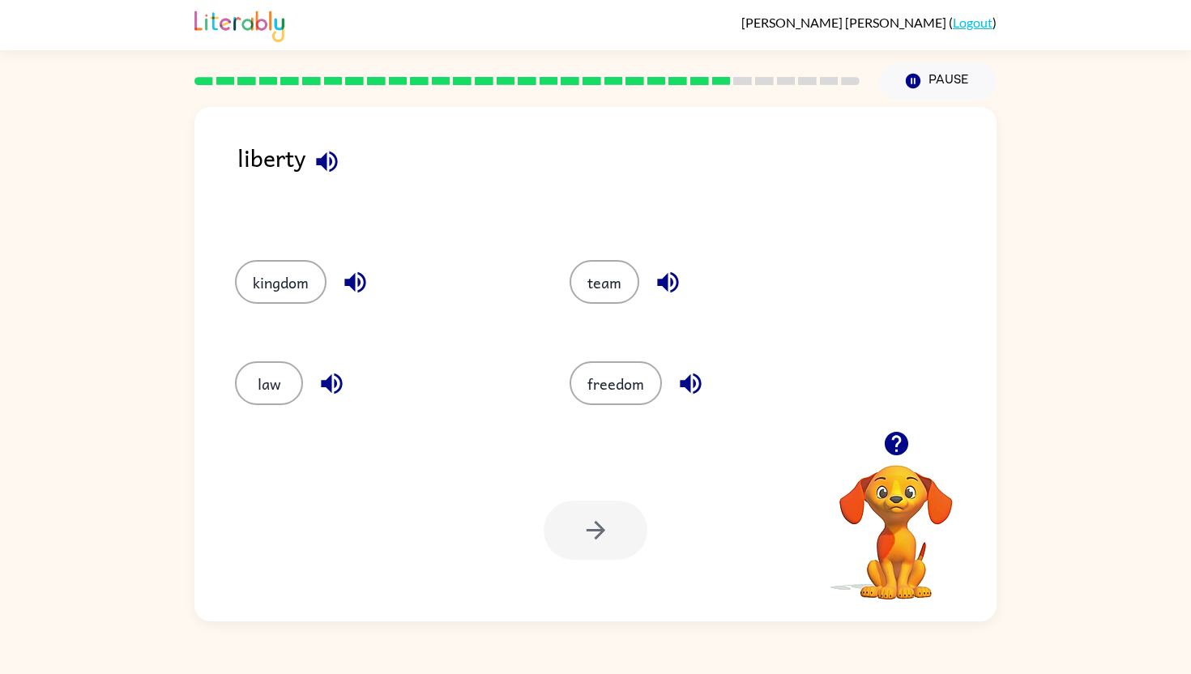
click at [904, 482] on video "Your browser must support playing .mp4 files to use Literably. Please try using…" at bounding box center [896, 521] width 162 height 162
click at [904, 438] on icon "button" at bounding box center [895, 443] width 23 height 23
click at [331, 147] on icon "button" at bounding box center [327, 161] width 28 height 28
click at [619, 377] on button "freedom" at bounding box center [616, 383] width 92 height 44
click at [575, 551] on button "button" at bounding box center [596, 530] width 104 height 59
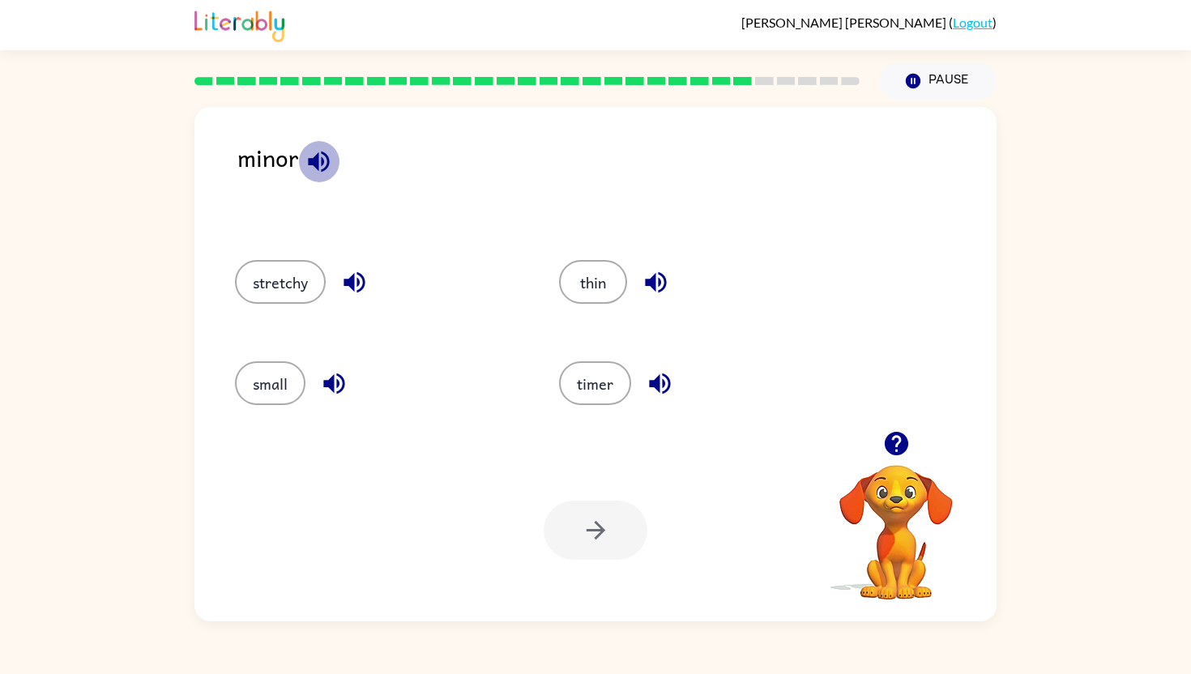
click at [305, 145] on button "button" at bounding box center [318, 161] width 41 height 41
click at [354, 270] on icon "button" at bounding box center [354, 282] width 28 height 28
click at [327, 383] on icon "button" at bounding box center [333, 384] width 21 height 21
click at [650, 375] on icon "button" at bounding box center [660, 384] width 28 height 28
click at [647, 270] on icon "button" at bounding box center [656, 282] width 28 height 28
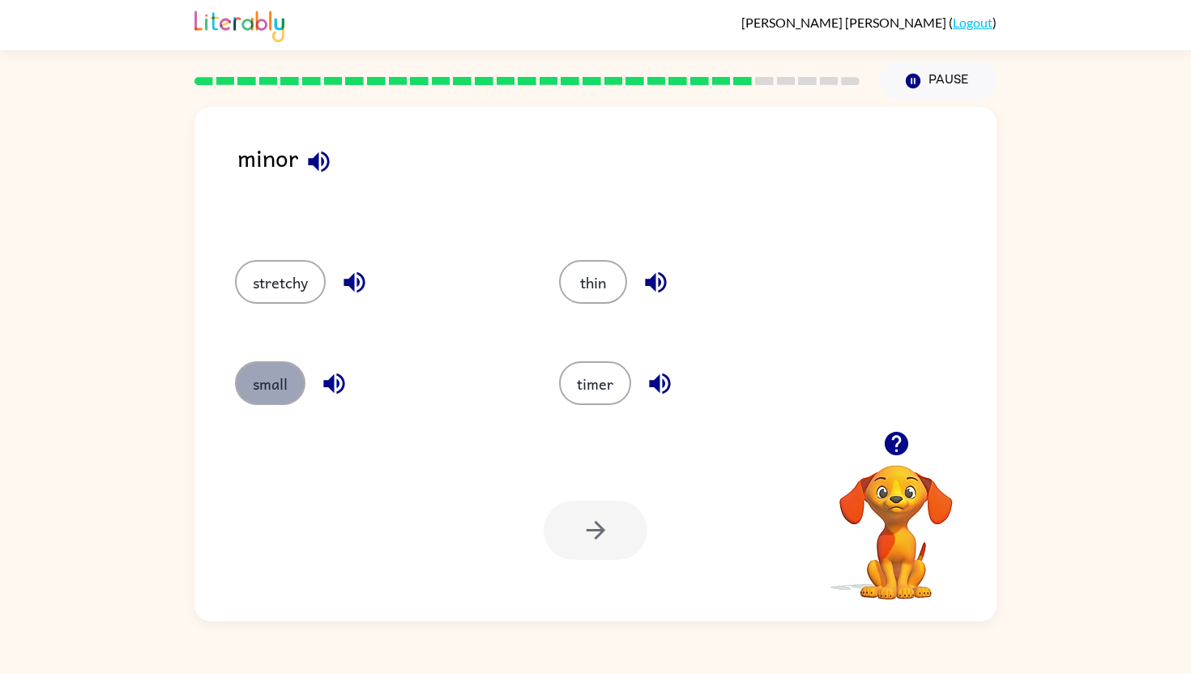
click at [255, 389] on button "small" at bounding box center [270, 383] width 70 height 44
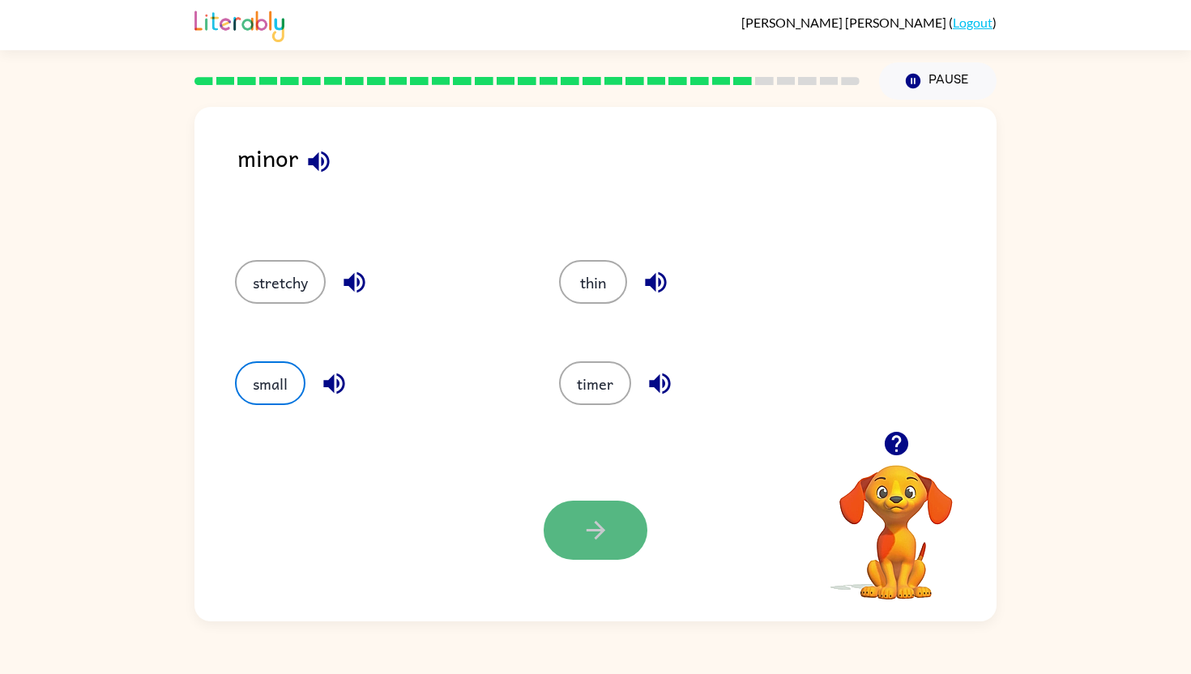
click at [580, 517] on button "button" at bounding box center [596, 530] width 104 height 59
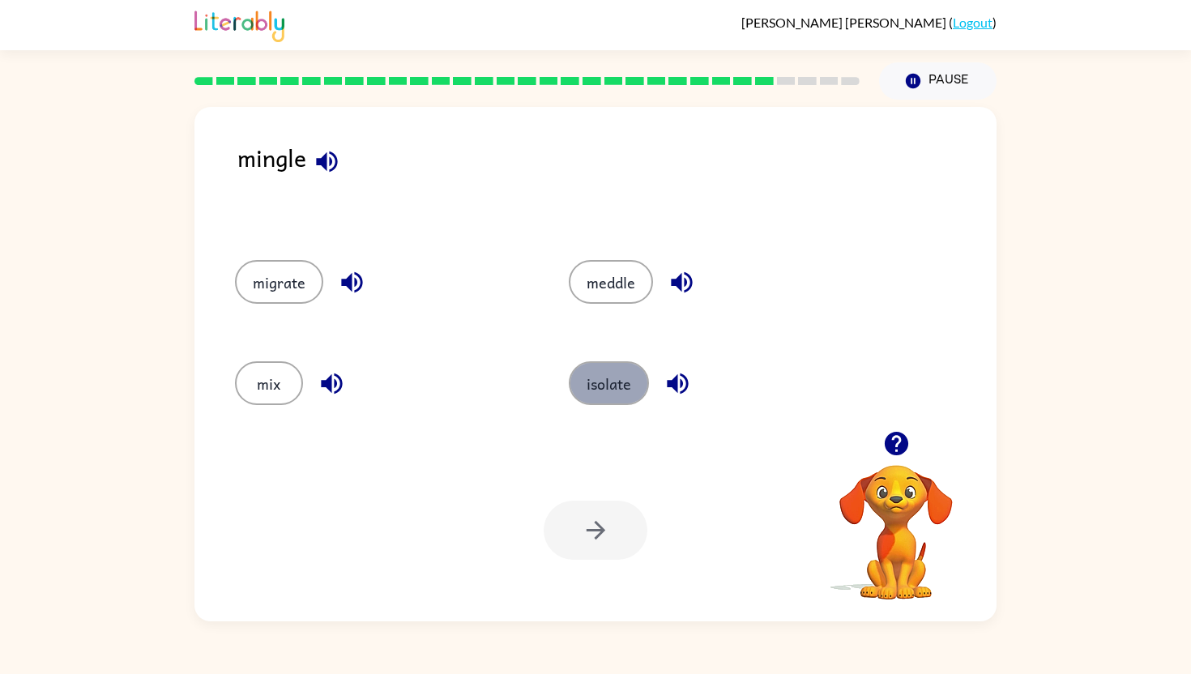
click at [630, 399] on button "isolate" at bounding box center [609, 383] width 80 height 44
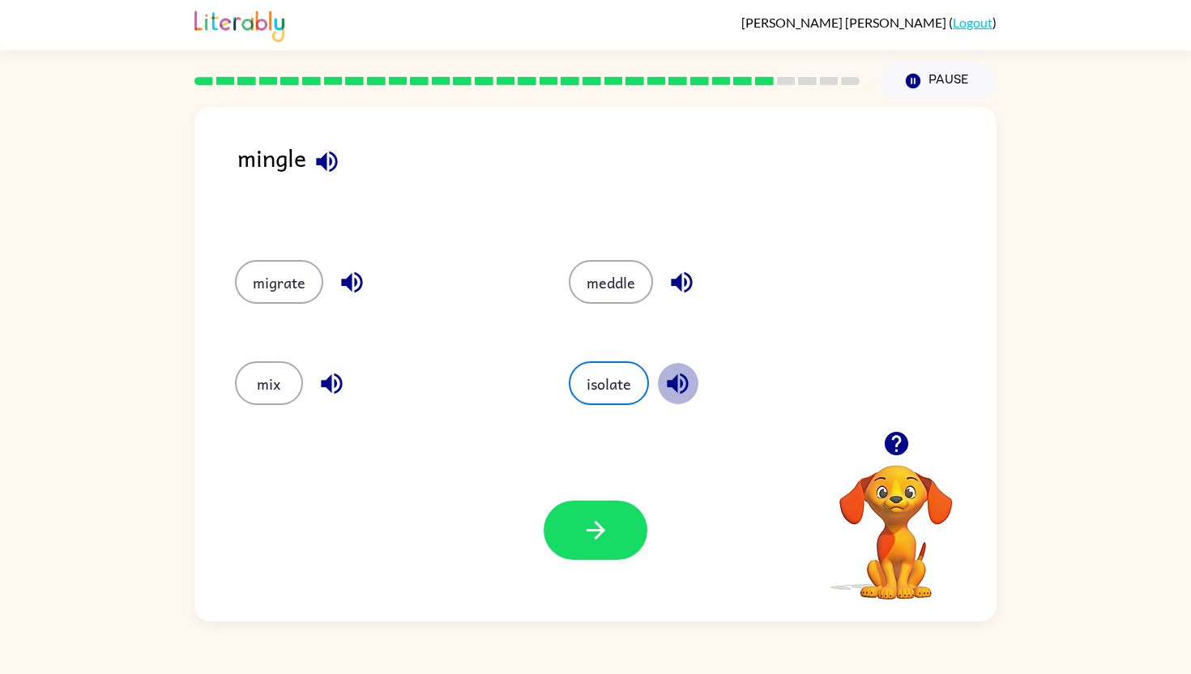
click at [674, 376] on icon "button" at bounding box center [678, 384] width 28 height 28
click at [589, 519] on icon "button" at bounding box center [596, 530] width 28 height 28
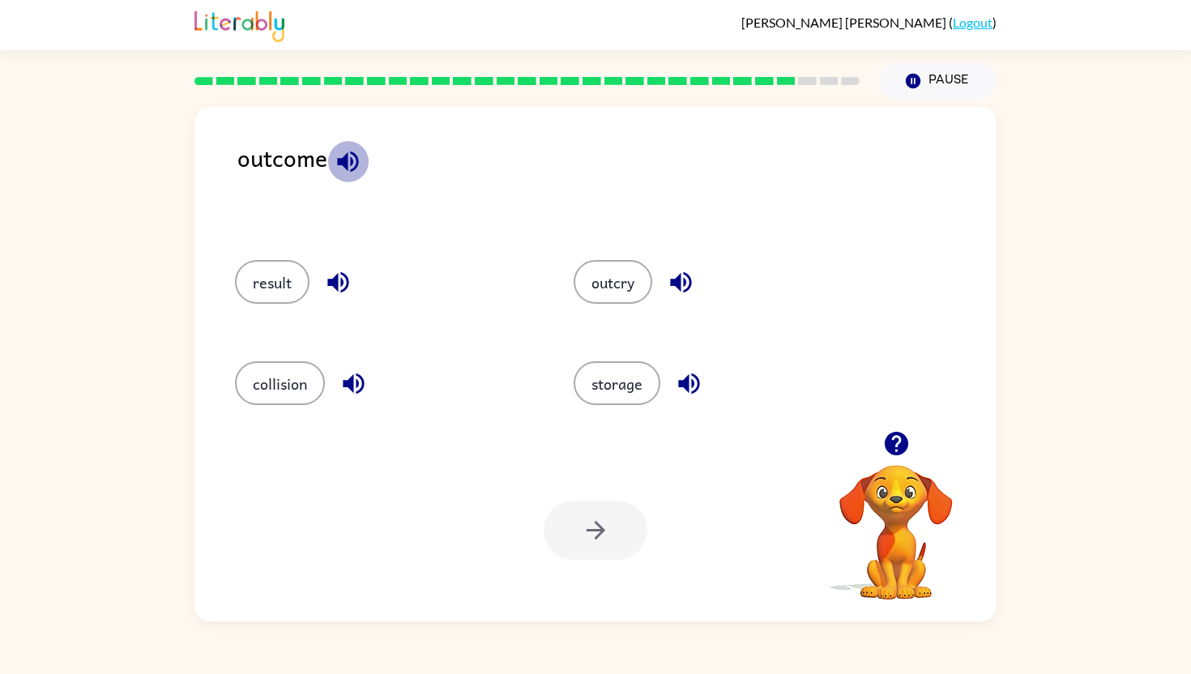
click at [341, 152] on icon "button" at bounding box center [348, 161] width 28 height 28
click at [280, 288] on button "result" at bounding box center [272, 282] width 75 height 44
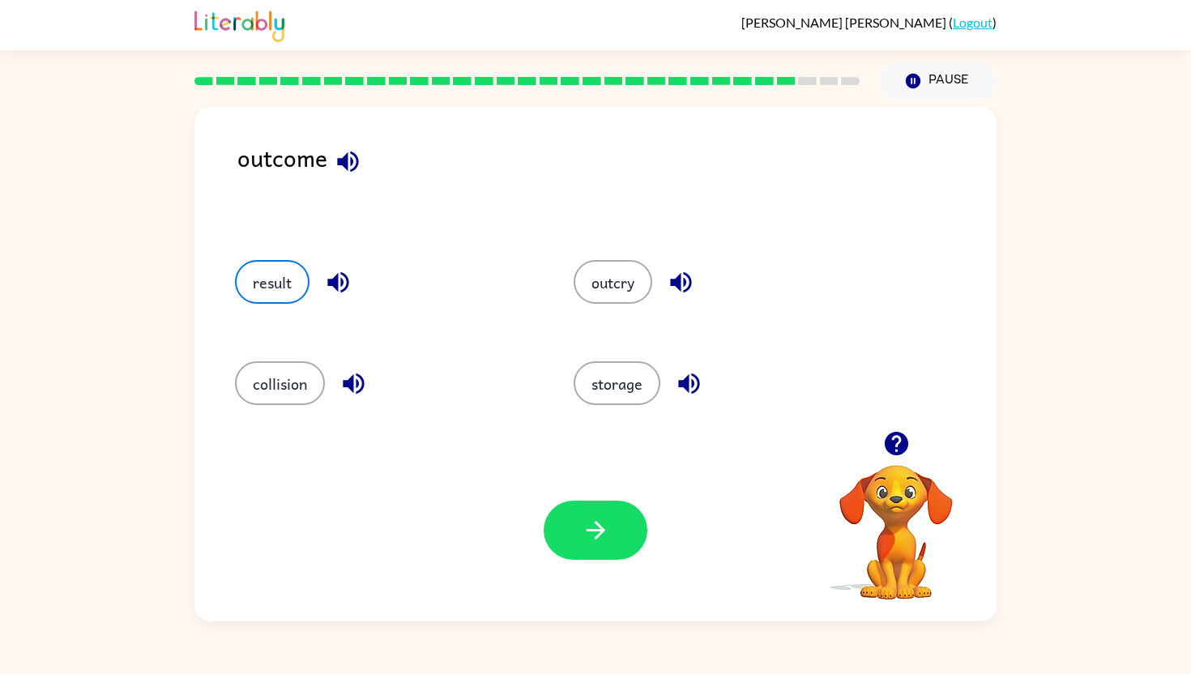
click at [553, 491] on div "Your browser must support playing .mp4 files to use Literably. Please try using…" at bounding box center [595, 530] width 802 height 182
click at [557, 544] on button "button" at bounding box center [596, 530] width 104 height 59
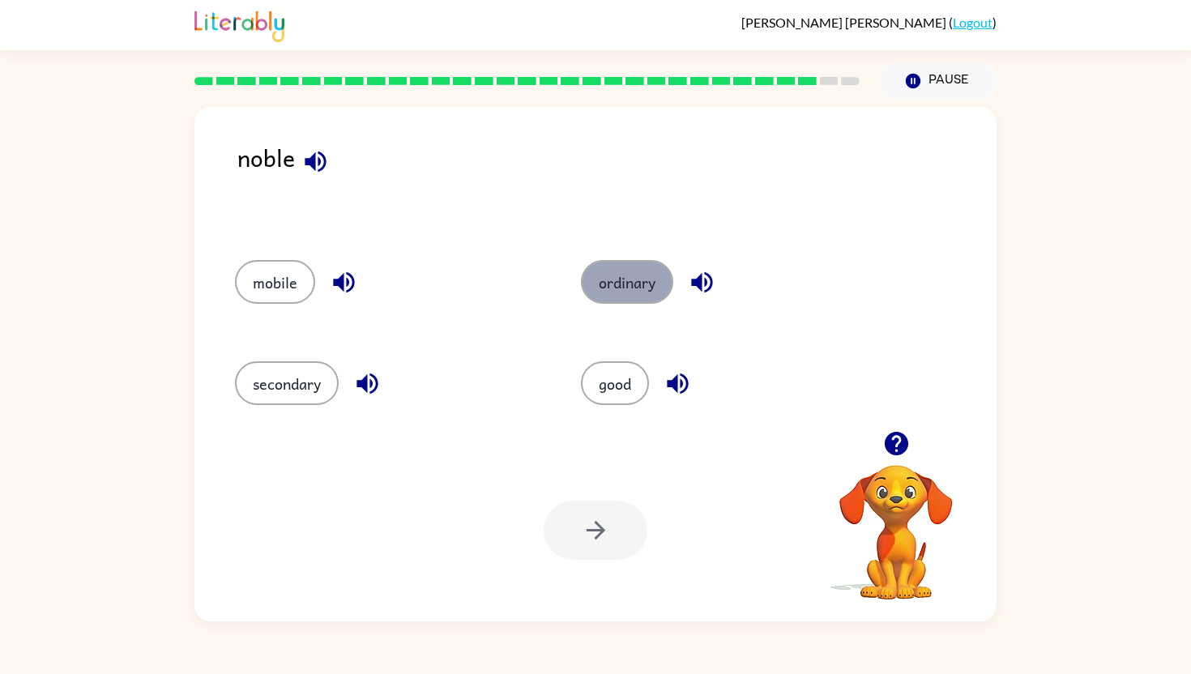
click at [596, 285] on button "ordinary" at bounding box center [627, 282] width 92 height 44
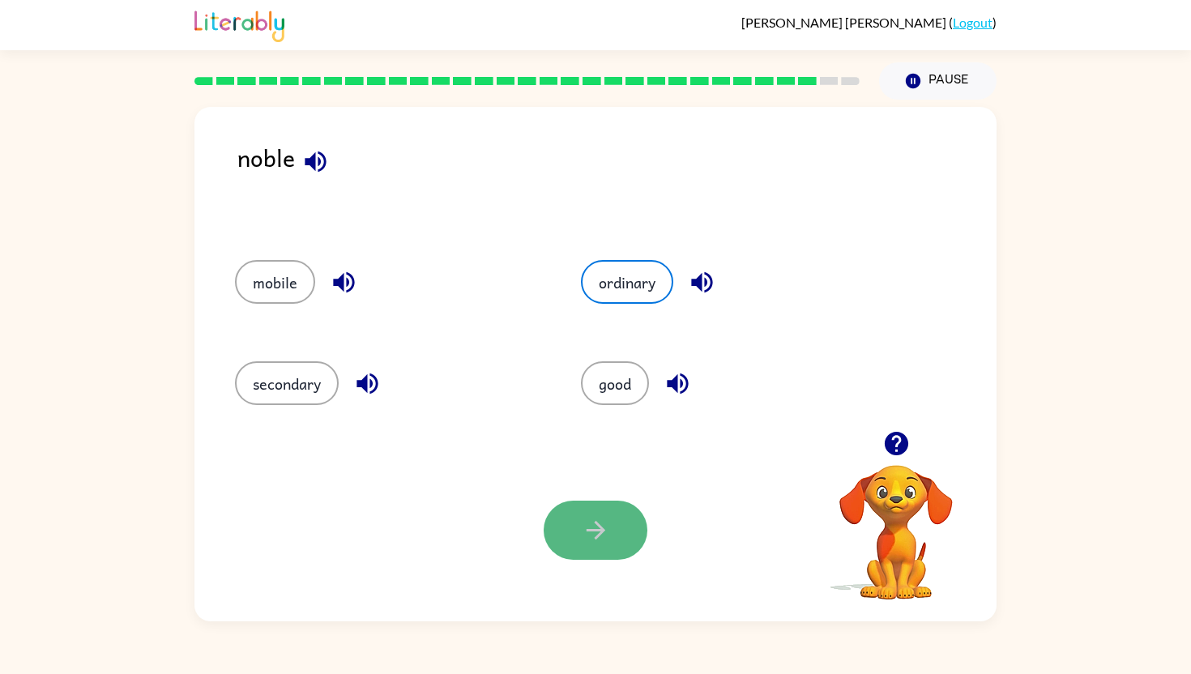
click at [599, 540] on icon "button" at bounding box center [596, 530] width 28 height 28
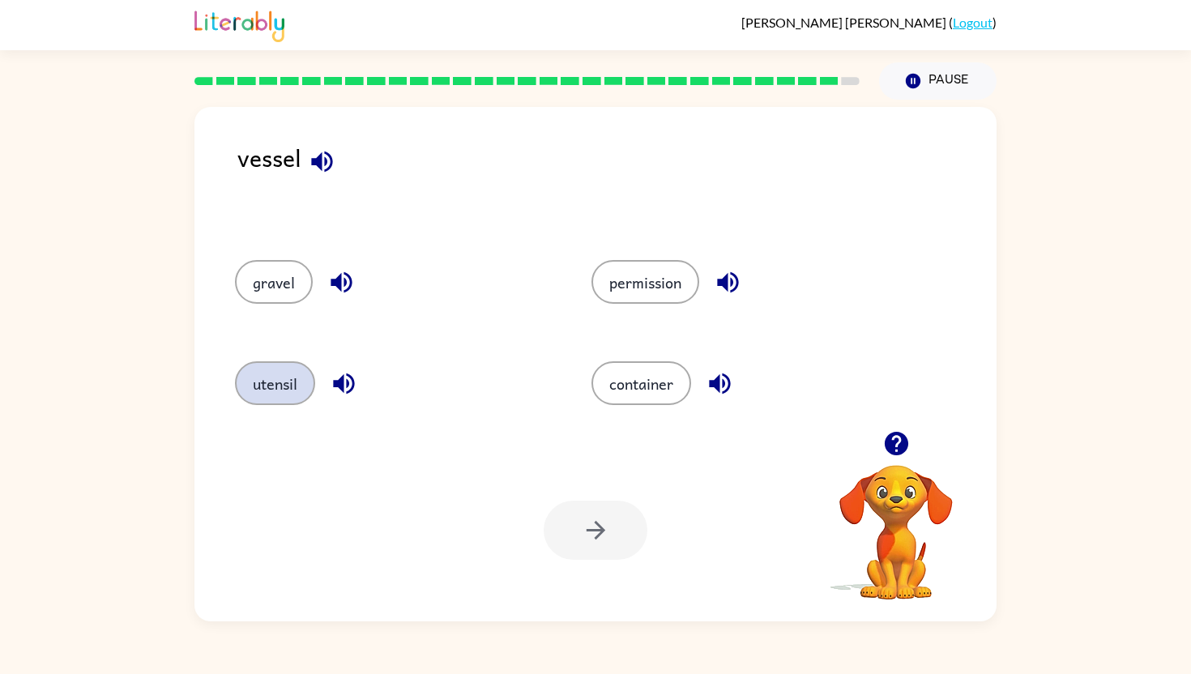
click at [277, 378] on button "utensil" at bounding box center [275, 383] width 80 height 44
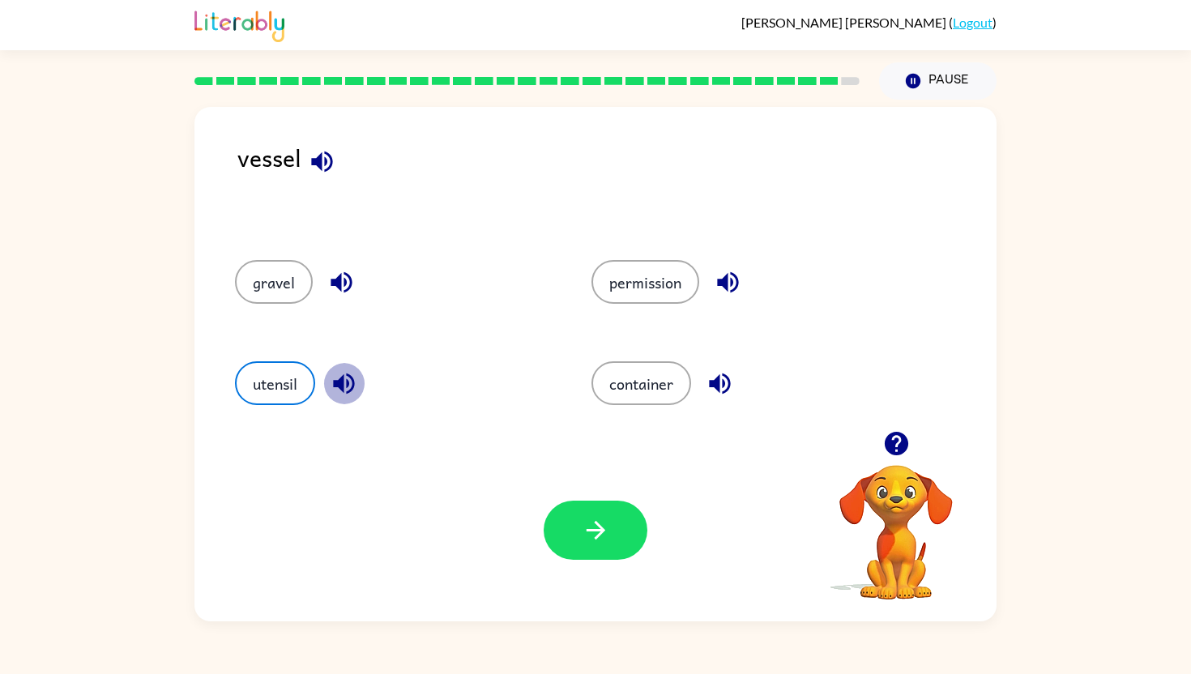
click at [344, 382] on icon "button" at bounding box center [343, 384] width 21 height 21
click at [580, 555] on button "button" at bounding box center [596, 530] width 104 height 59
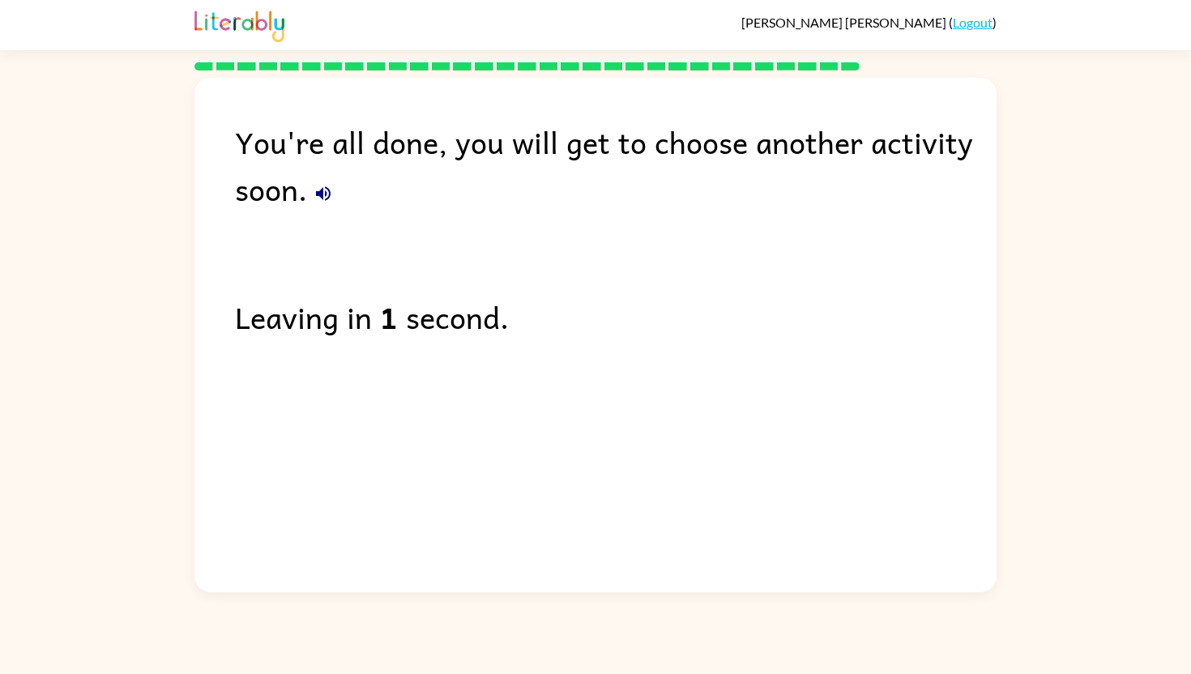
click at [577, 492] on div "You're all done, you will get to choose another activity soon. Leaving in 1 sec…" at bounding box center [595, 331] width 802 height 506
